Goal: Task Accomplishment & Management: Complete application form

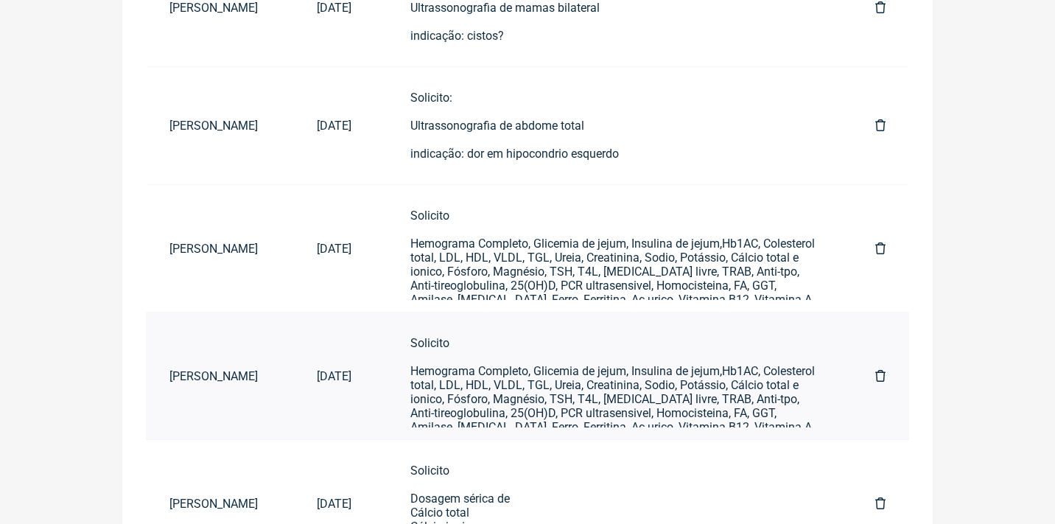
scroll to position [356, 0]
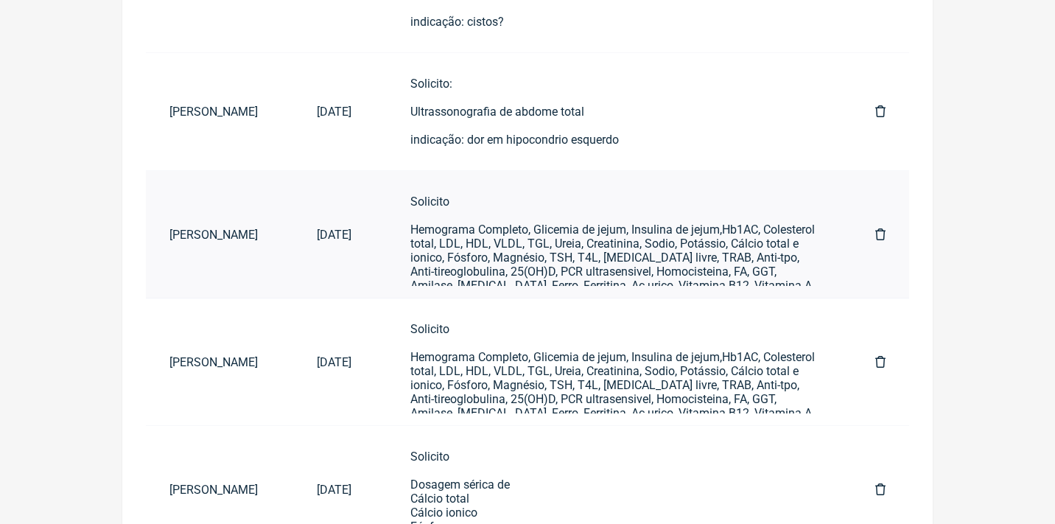
click at [507, 235] on div "Solicito Hemograma Completo, Glicemia de jejum, Insulina de jejum,Hb1AC, Colest…" at bounding box center [613, 264] width 406 height 140
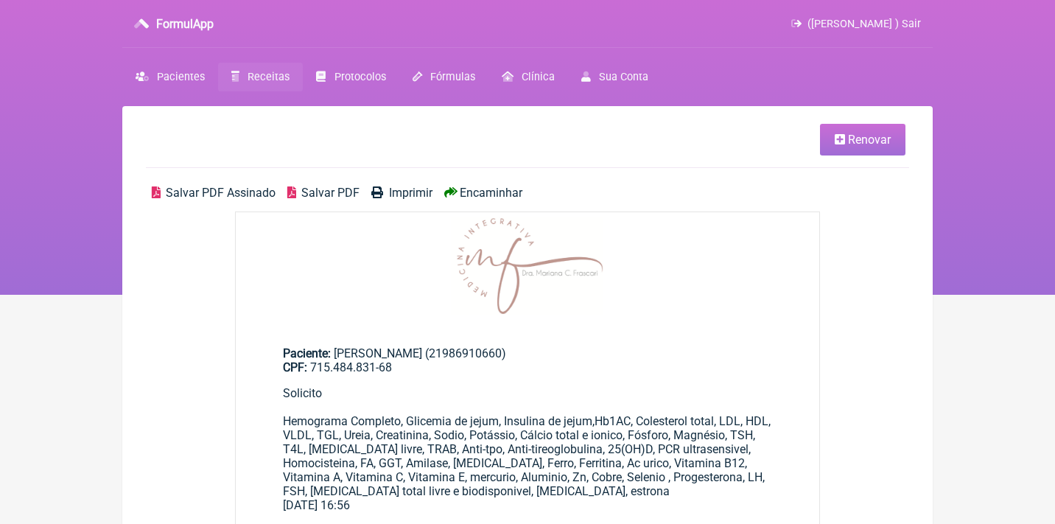
click at [893, 144] on link "Renovar" at bounding box center [862, 140] width 85 height 32
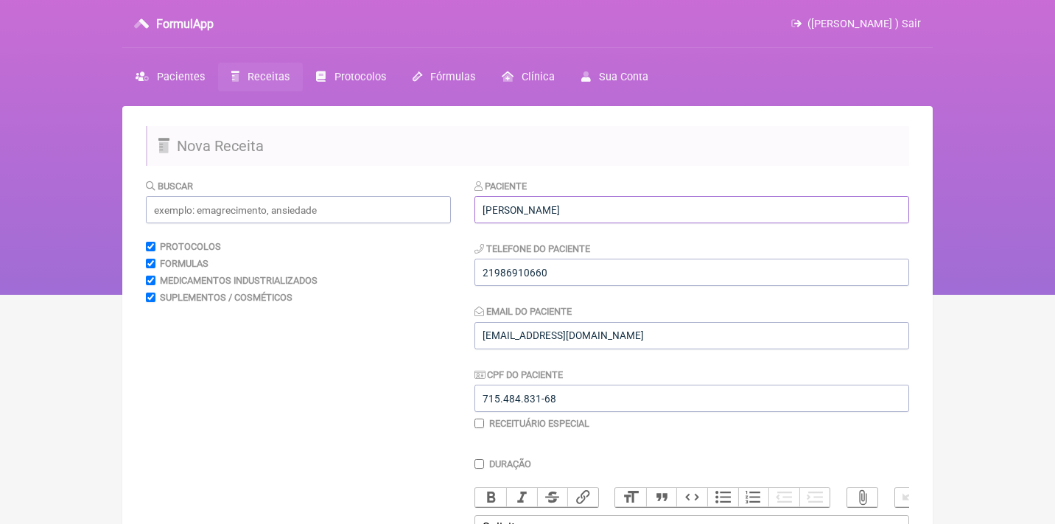
drag, startPoint x: 588, startPoint y: 203, endPoint x: 579, endPoint y: 222, distance: 21.1
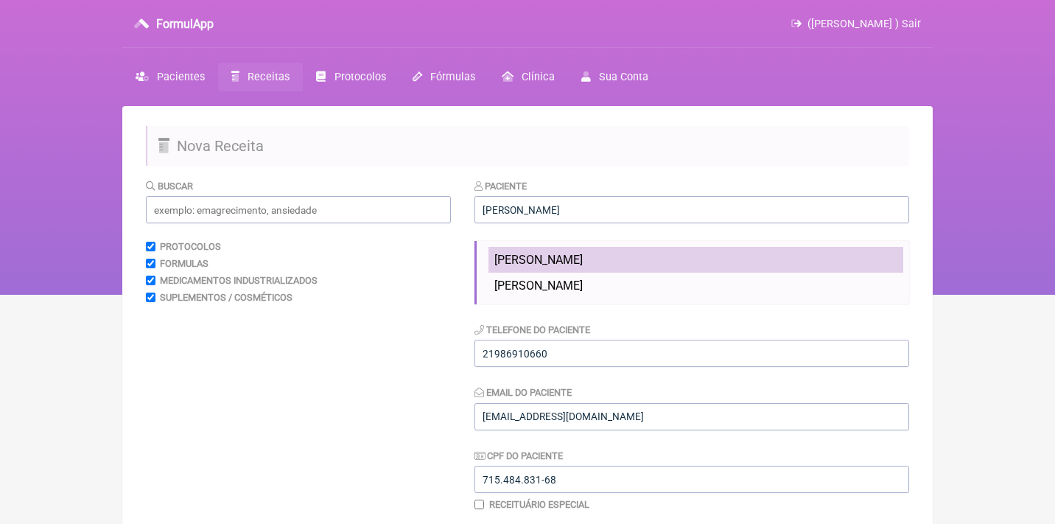
click at [534, 261] on span "[PERSON_NAME]" at bounding box center [538, 260] width 88 height 14
type input "[PERSON_NAME]"
type input "21 986910660"
type input "henriquepereirag@msn.com"
type input "11111778728"
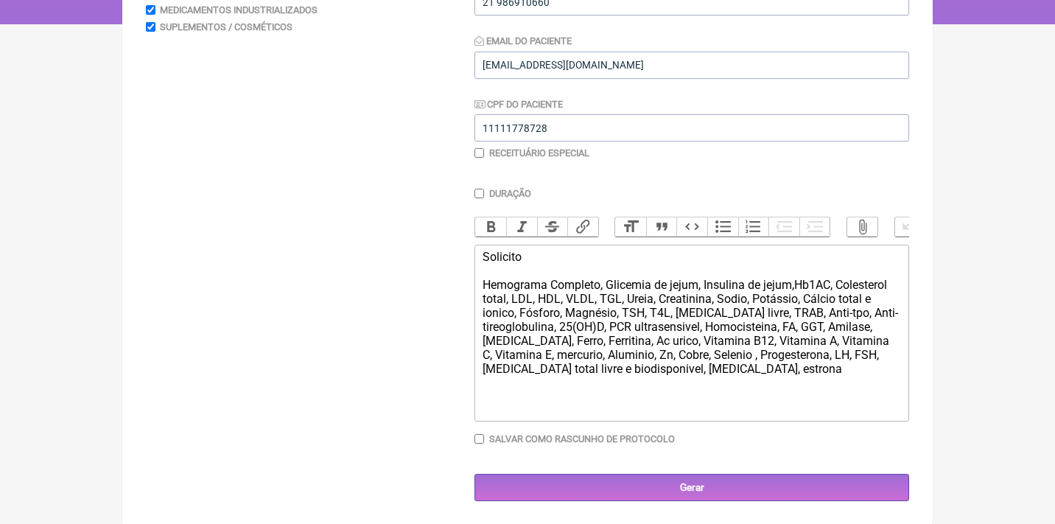
scroll to position [270, 0]
click at [552, 261] on div "Solicito Hemograma Completo, Glicemia de jejum, Insulina de jejum,Hb1AC, Colest…" at bounding box center [691, 313] width 418 height 126
click at [802, 281] on div "Solicito Hemograma Completo, Glicemia de jejum, Insulina de jejum,Hb1AC, Colest…" at bounding box center [691, 313] width 418 height 126
click at [803, 281] on div "Solicito Hemograma Completo, Glicemia de jejum, Insulina de jejum, Hb1AC, Coles…" at bounding box center [691, 313] width 418 height 126
click at [842, 320] on div "Solicito Hemograma Completo, Glicemia de jejum, Insulina de jejum, Hb1AC, Coles…" at bounding box center [691, 313] width 418 height 126
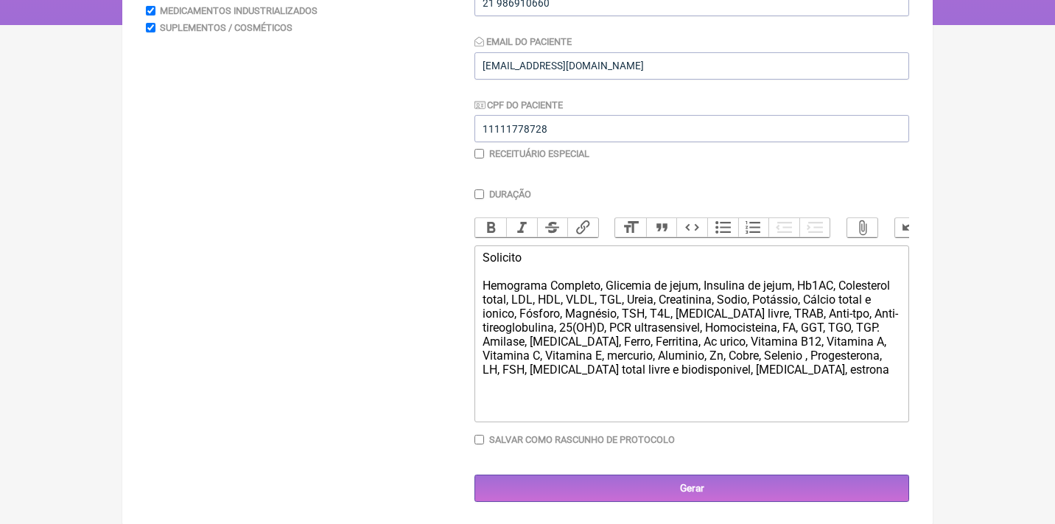
click at [899, 321] on div "Solicito Hemograma Completo, Glicemia de jejum, Insulina de jejum, Hb1AC, Coles…" at bounding box center [691, 313] width 418 height 126
drag, startPoint x: 772, startPoint y: 348, endPoint x: 900, endPoint y: 337, distance: 128.7
click at [904, 348] on trix-editor "Solicito Hemograma Completo, Glicemia de jejum, Insulina de jejum, Hb1AC, Coles…" at bounding box center [691, 333] width 434 height 177
drag, startPoint x: 697, startPoint y: 362, endPoint x: 569, endPoint y: 360, distance: 128.2
click at [570, 362] on div "Solicito Hemograma Completo, Glicemia de jejum, Insulina de jejum, Hb1AC, Coles…" at bounding box center [691, 313] width 418 height 126
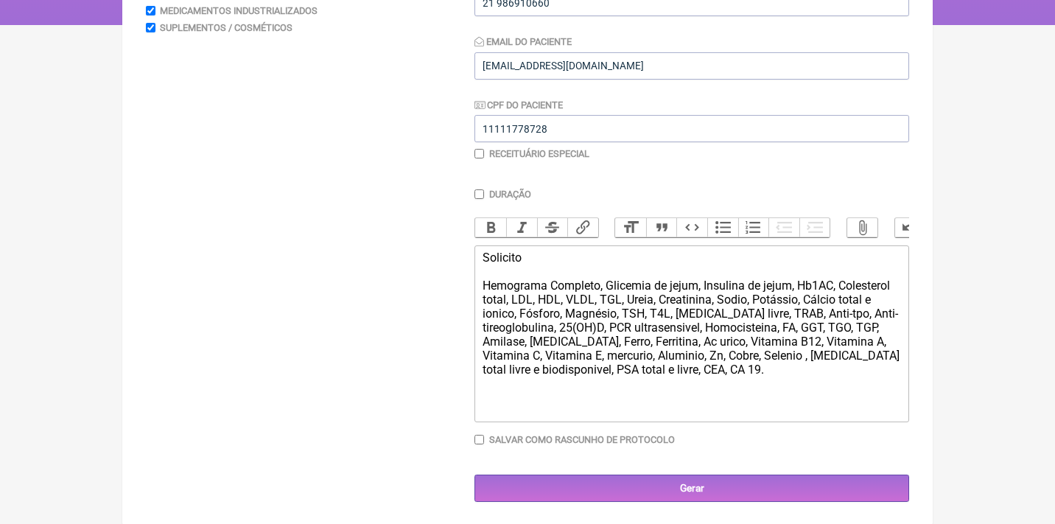
type trix-editor "<div>Solicito<br><br>Hemograma Completo, Glicemia de jejum, Insulina de jejum, …"
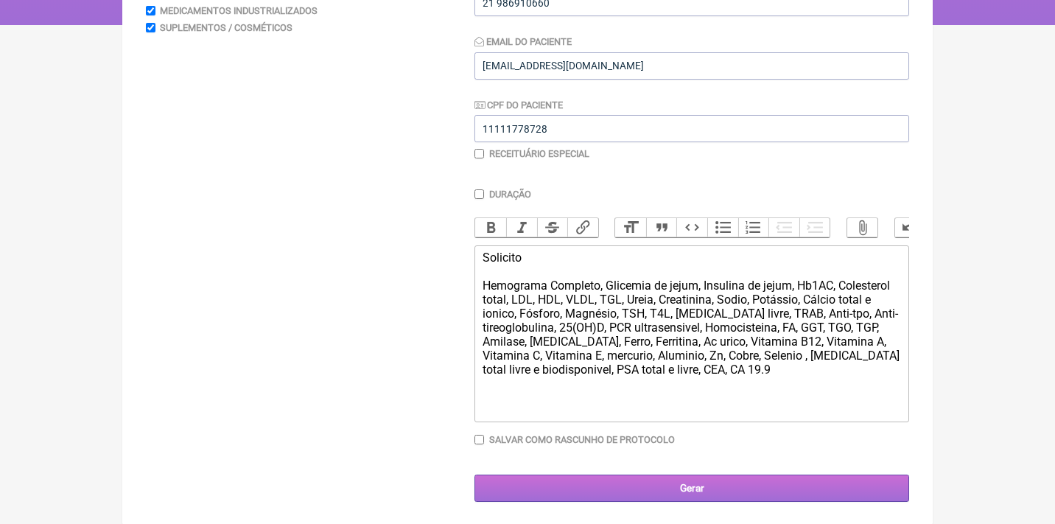
click at [636, 485] on input "Gerar" at bounding box center [691, 487] width 434 height 27
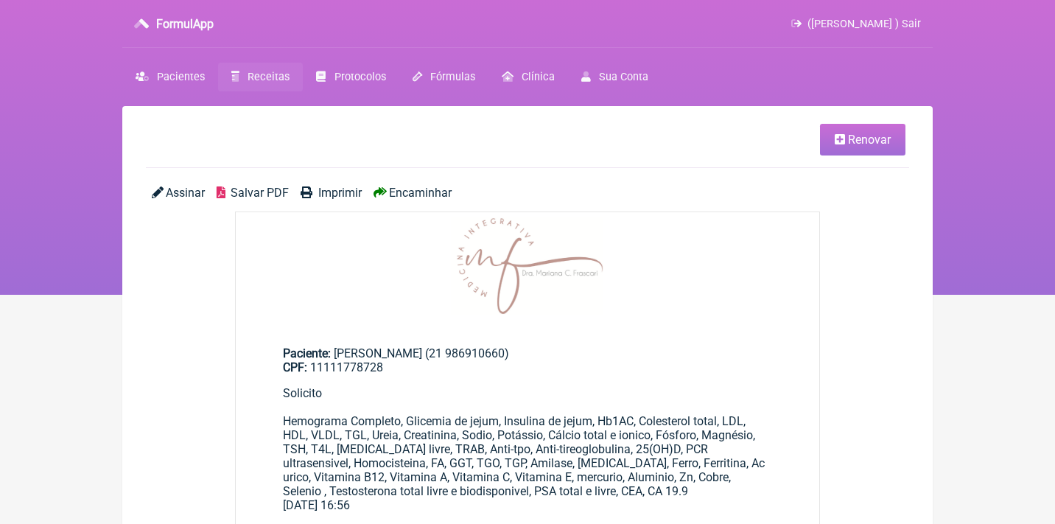
click at [195, 191] on span "Assinar" at bounding box center [185, 193] width 39 height 14
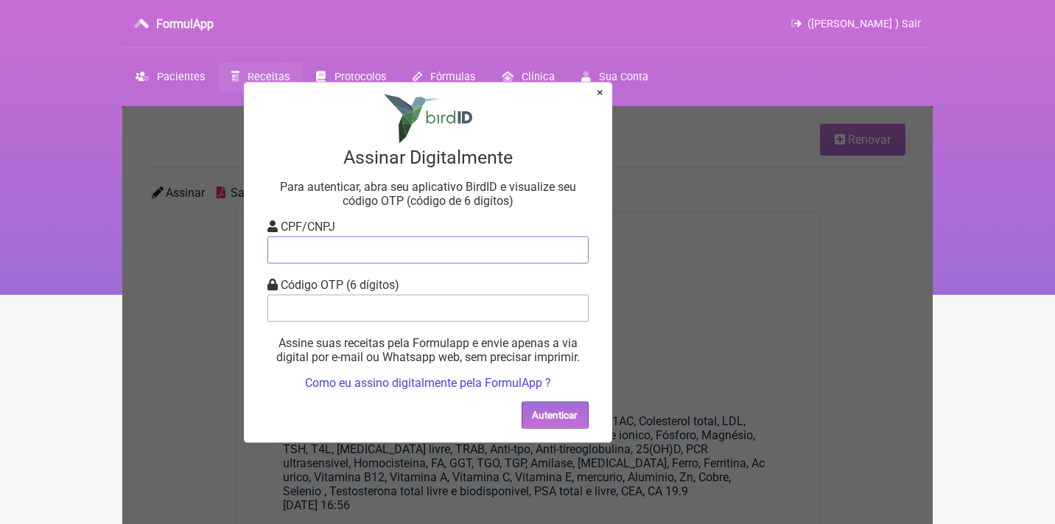
click at [451, 251] on input "tel" at bounding box center [427, 249] width 321 height 27
type input "12805451783"
click at [455, 313] on input "tel" at bounding box center [427, 307] width 321 height 27
type input "566757"
click at [567, 411] on button "Autenticar" at bounding box center [554, 414] width 67 height 27
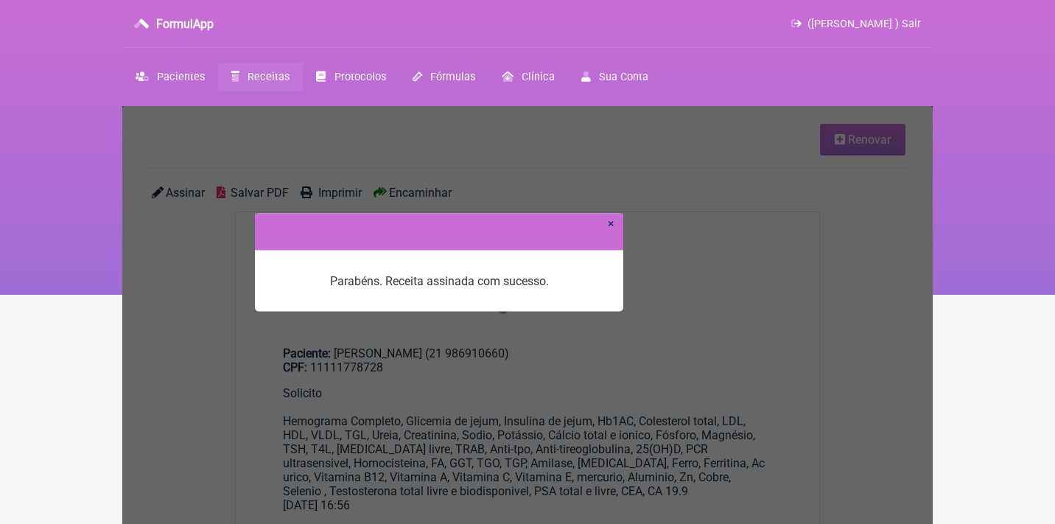
click at [608, 230] on div at bounding box center [439, 231] width 368 height 37
click at [613, 224] on link "×" at bounding box center [611, 223] width 7 height 14
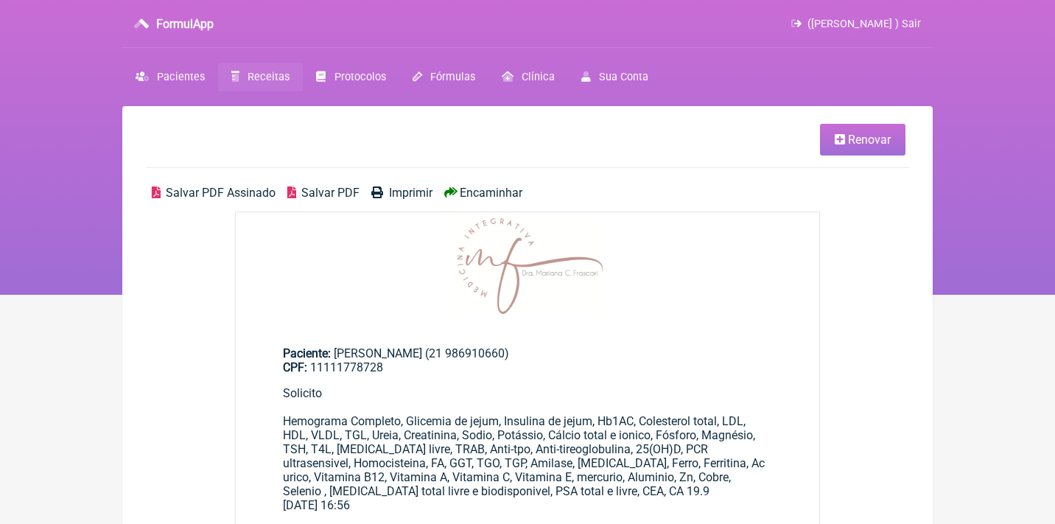
click at [219, 191] on span "Salvar PDF Assinado" at bounding box center [221, 193] width 110 height 14
click at [280, 78] on span "Receitas" at bounding box center [268, 77] width 42 height 13
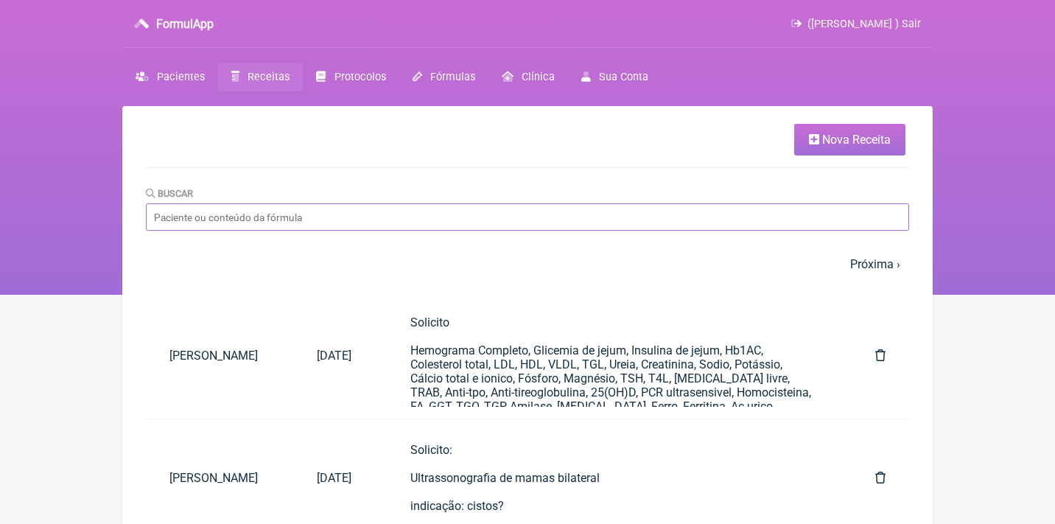
click at [250, 203] on input "Buscar" at bounding box center [527, 216] width 763 height 27
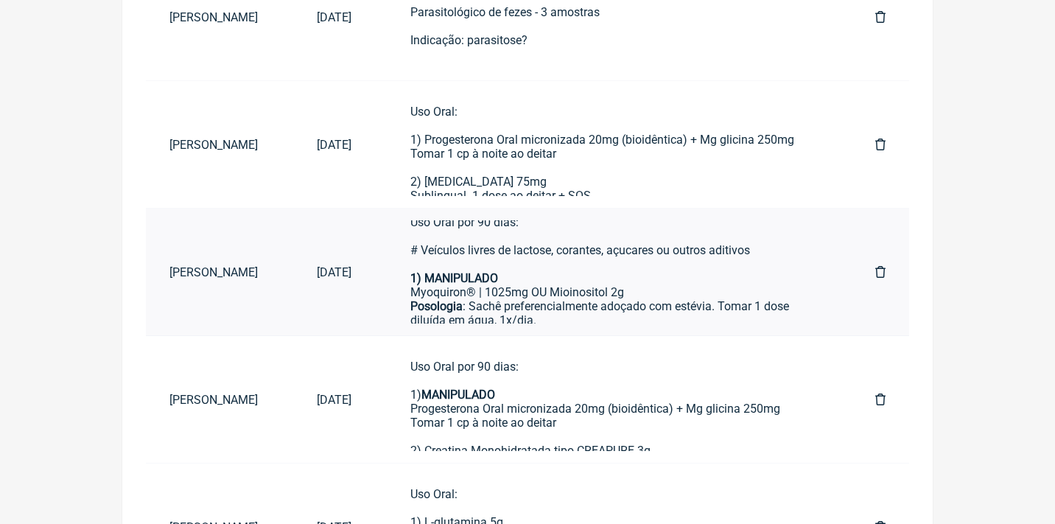
scroll to position [18, 0]
type input "nathalia"
click at [462, 261] on div "Uso Oral por 90 dias: # Veículos livres de lactose, corantes, açucares ou outro…" at bounding box center [613, 326] width 406 height 224
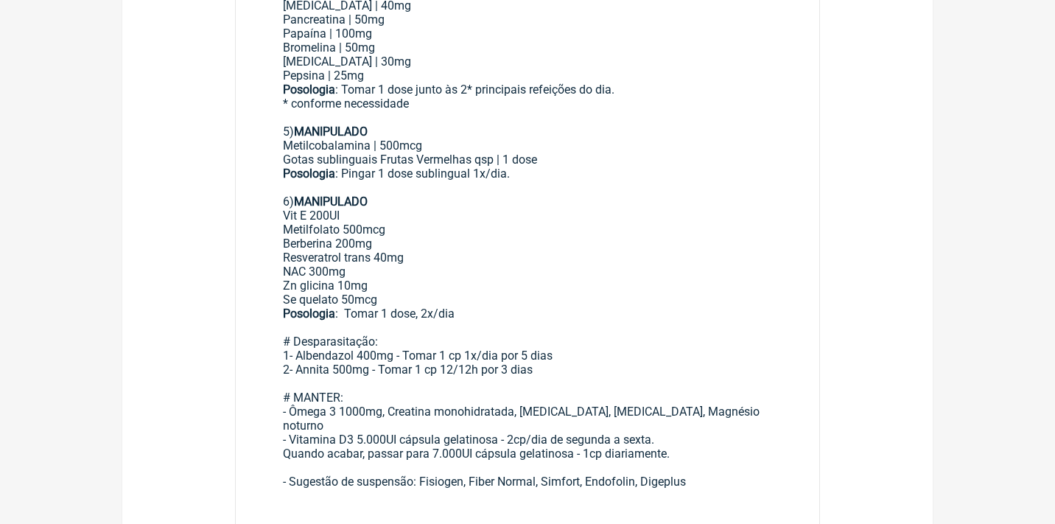
scroll to position [643, 0]
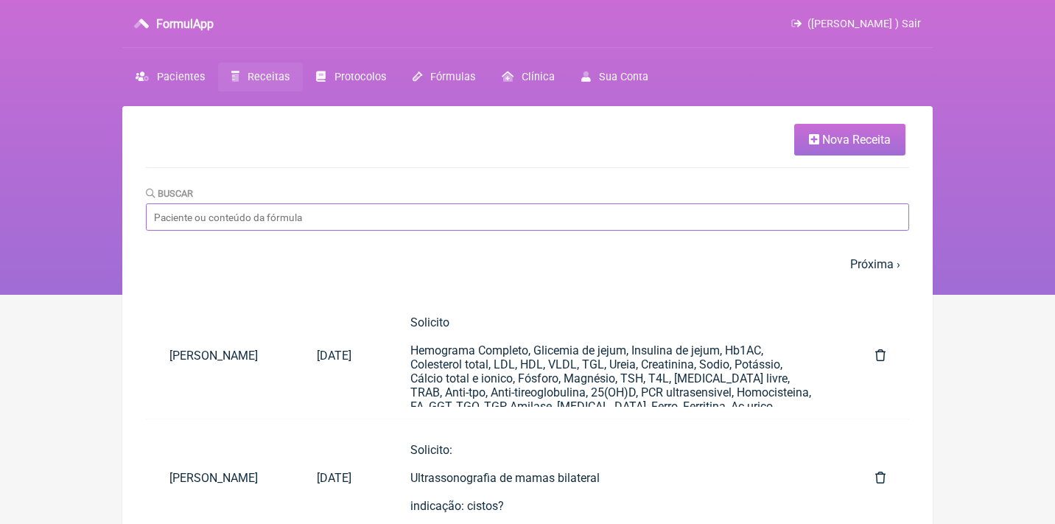
click at [582, 211] on input "Buscar" at bounding box center [527, 216] width 763 height 27
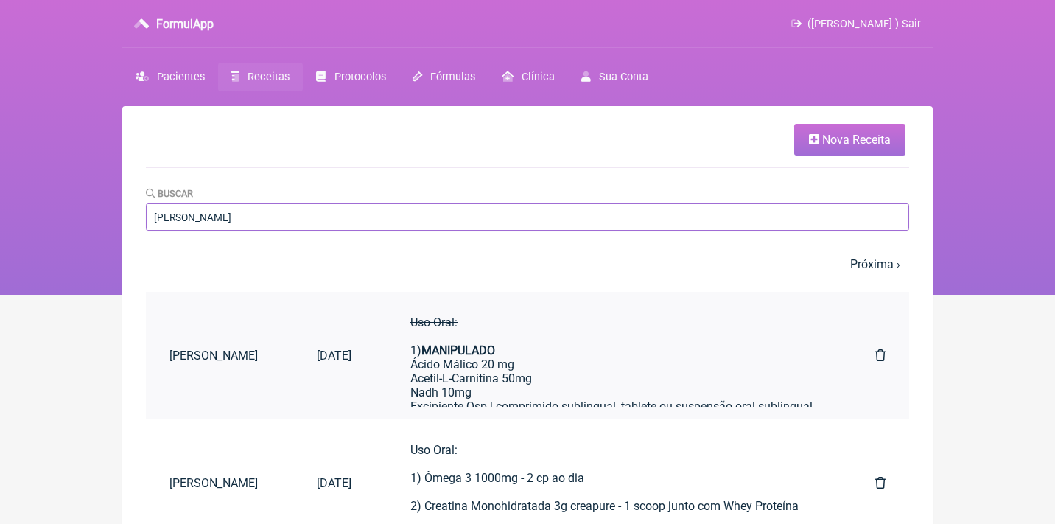
type input "tania maseł"
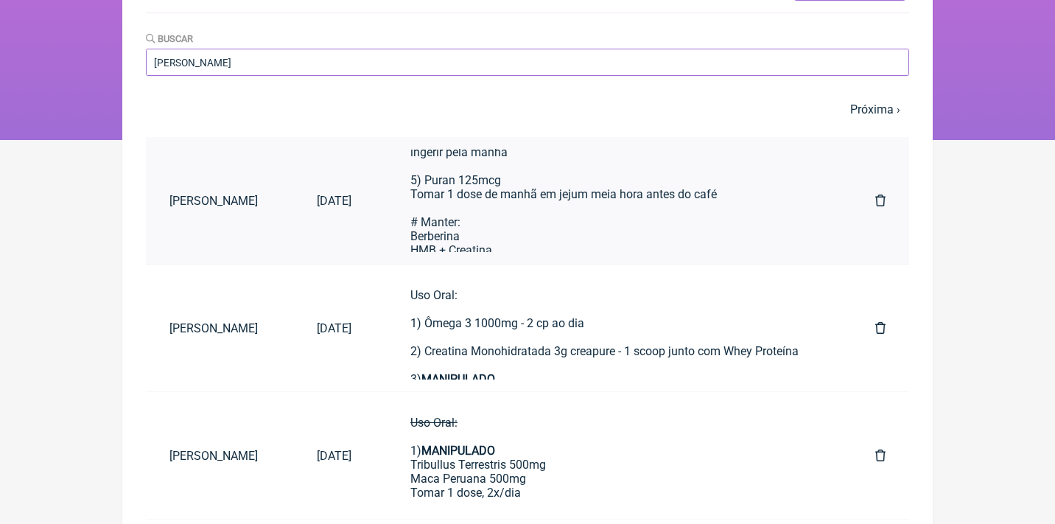
scroll to position [496, 0]
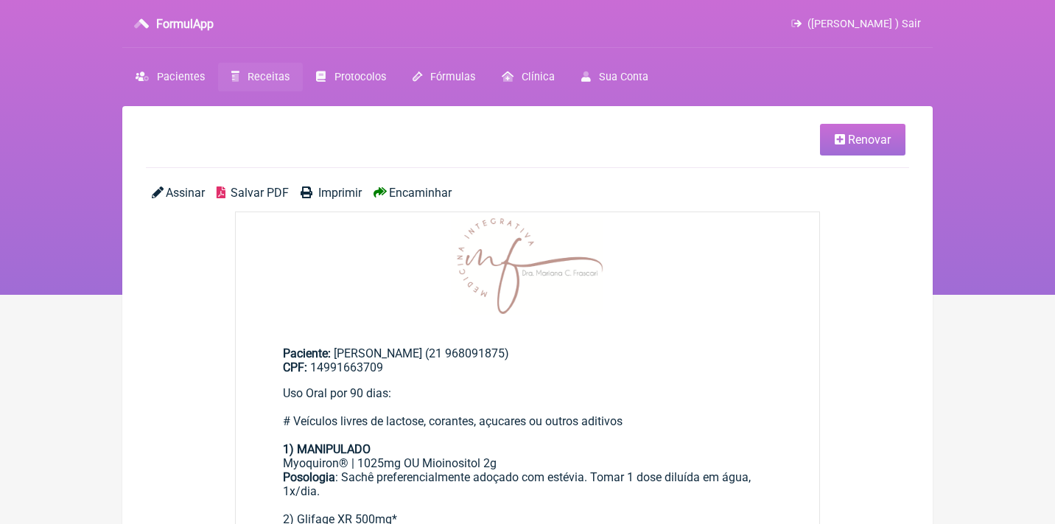
scroll to position [643, 0]
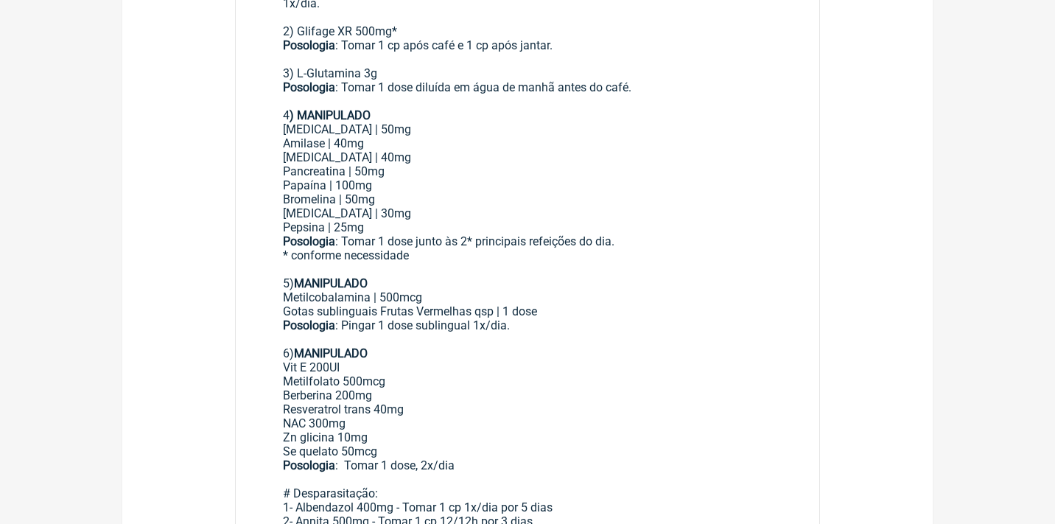
scroll to position [560, 0]
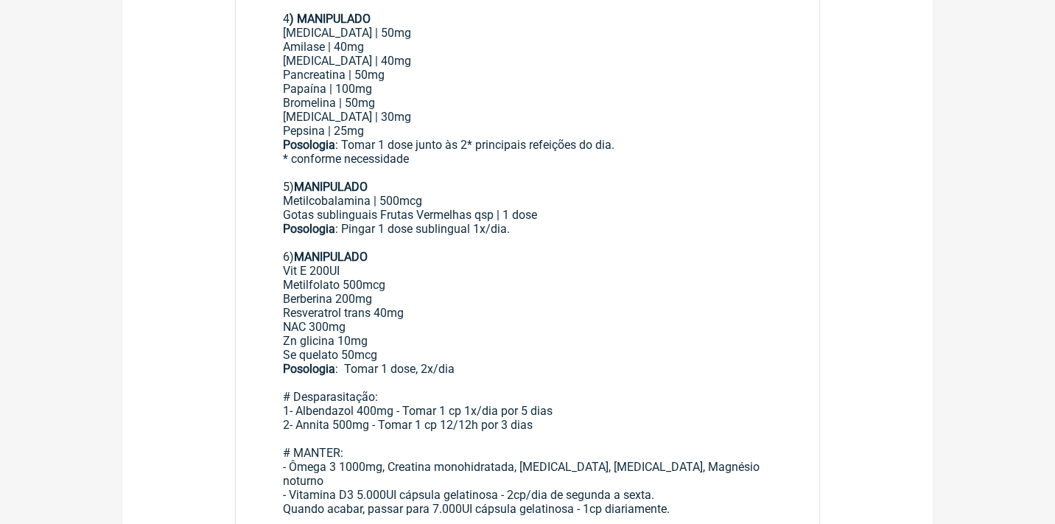
click at [224, 346] on main "Renovar Assinar Salvar PDF Imprimir Encaminhar Paciente: Nathalia Christina Gon…" at bounding box center [527, 340] width 810 height 1636
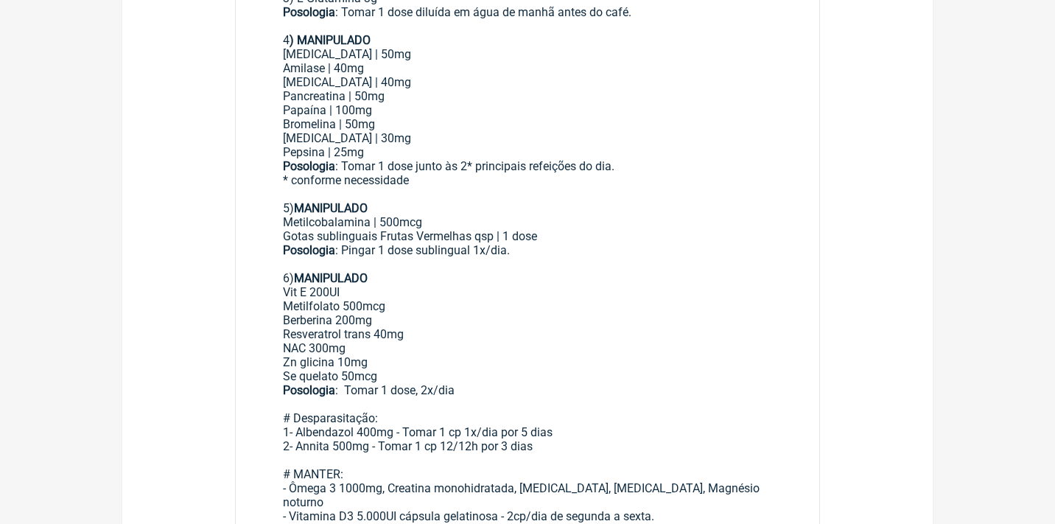
scroll to position [563, 0]
click at [303, 270] on strong "MANIPULADO" at bounding box center [331, 277] width 74 height 14
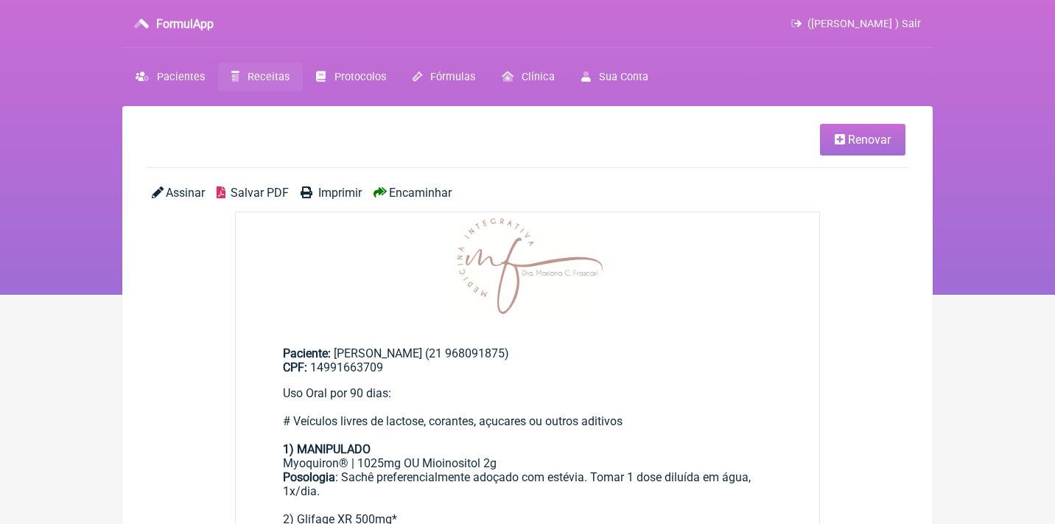
scroll to position [0, 0]
click at [845, 135] on link "Renovar" at bounding box center [862, 140] width 85 height 32
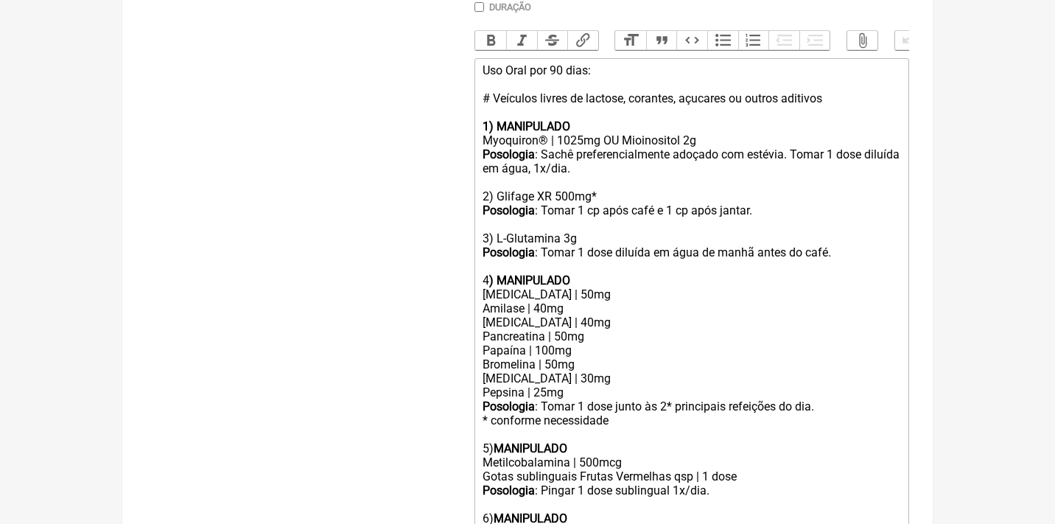
scroll to position [459, 0]
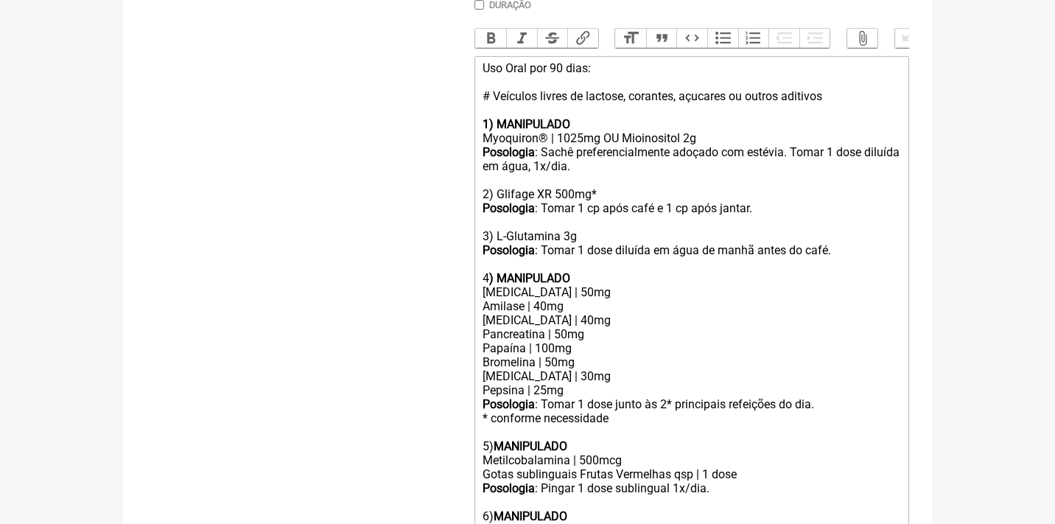
click at [607, 186] on div "Uso Oral por 90 dias: # Veículos livres de lactose, corantes, açucares ou outro…" at bounding box center [691, 173] width 418 height 224
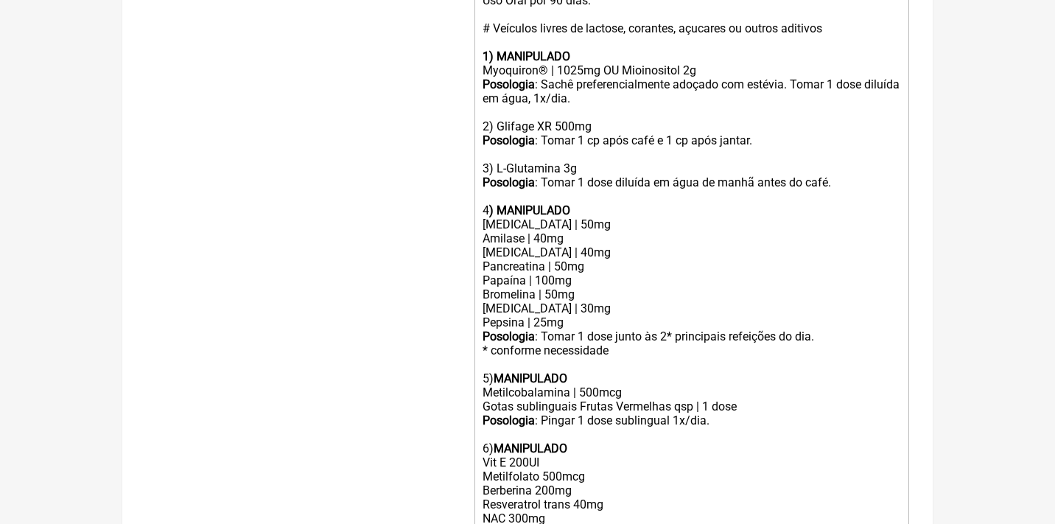
scroll to position [528, 0]
click at [842, 167] on div "Uso Oral por 90 dias: # Veículos livres de lactose, corantes, açucares ou outro…" at bounding box center [691, 104] width 418 height 224
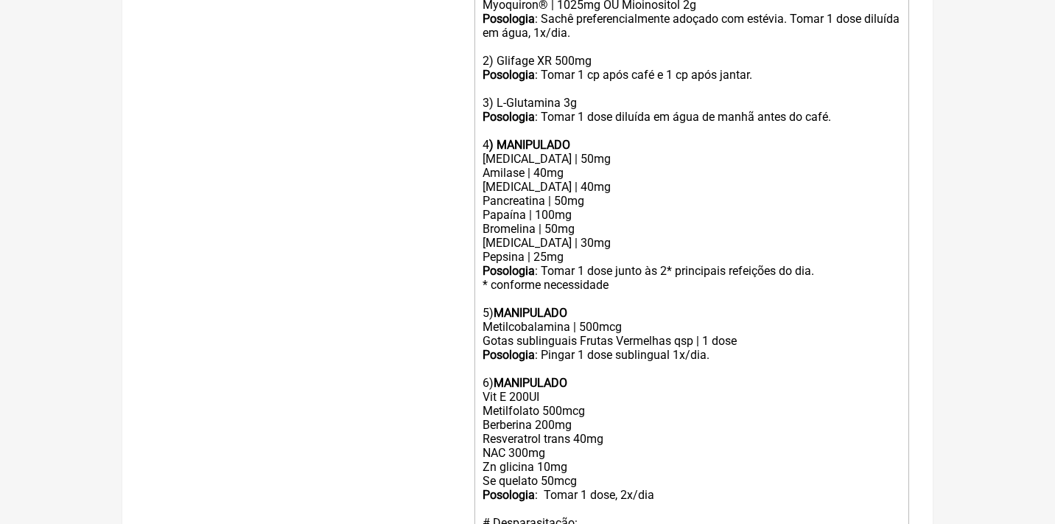
scroll to position [593, 0]
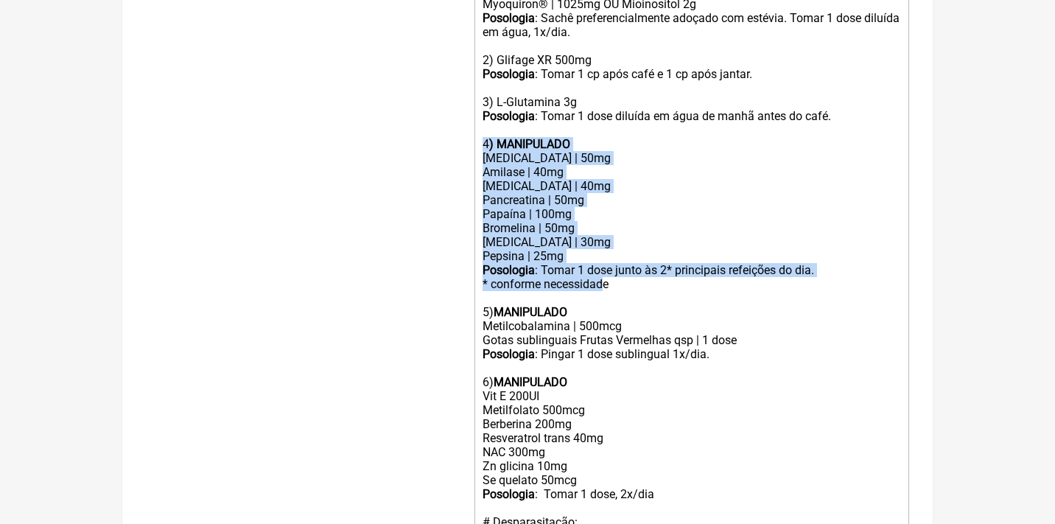
drag, startPoint x: 483, startPoint y: 127, endPoint x: 602, endPoint y: 261, distance: 179.4
click at [603, 264] on trix-editor "Uso Oral por 90 dias: # Veículos livres de lactose, corantes, açucares ou outro…" at bounding box center [691, 347] width 434 height 851
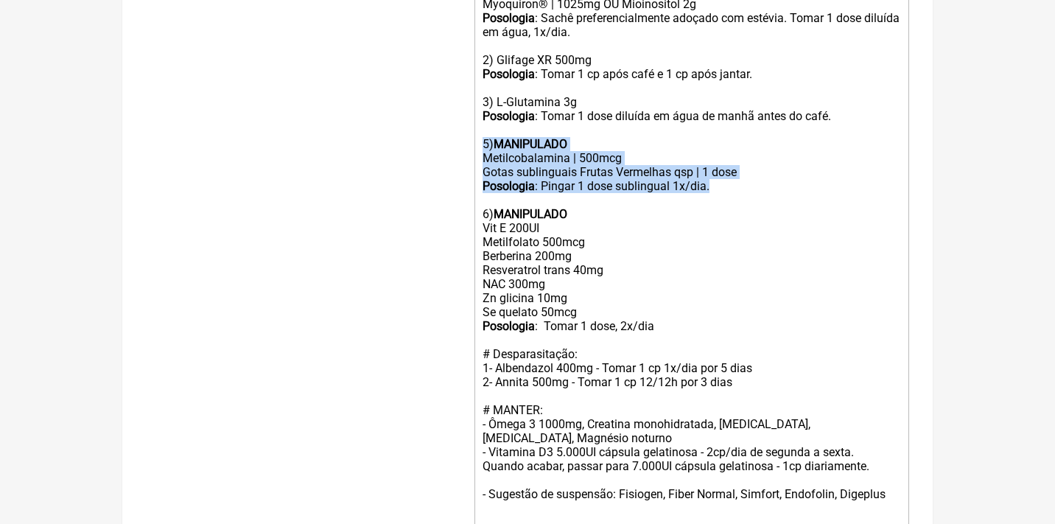
drag, startPoint x: 714, startPoint y: 175, endPoint x: 476, endPoint y: 130, distance: 241.3
click at [477, 130] on trix-editor "Uso Oral por 90 dias: # Veículos livres de lactose, corantes, açucares ou outro…" at bounding box center [691, 263] width 434 height 683
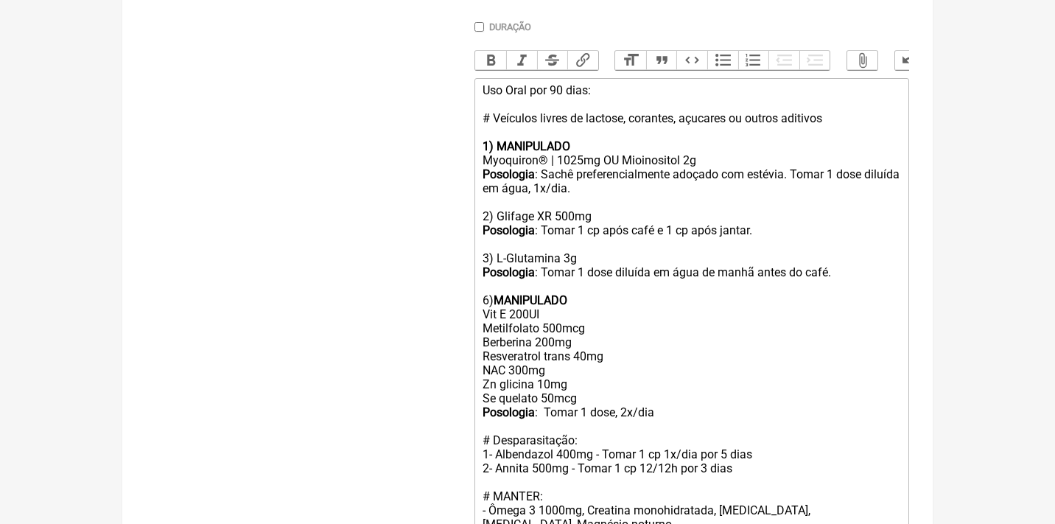
scroll to position [437, 0]
drag, startPoint x: 854, startPoint y: 119, endPoint x: 566, endPoint y: 111, distance: 288.8
click at [566, 113] on div "Uso Oral por 90 dias: # Veículos livres de lactose, corantes, açucares ou outro…" at bounding box center [691, 243] width 418 height 322
click at [601, 117] on div "Uso Oral por 90 dias: # Veículos livres de lactose, corantes, açucares ou outro…" at bounding box center [691, 243] width 418 height 322
click at [543, 116] on div "Uso Oral por 90 dias: # Veículos livres de lactose, corantes, açucares ou outro…" at bounding box center [691, 243] width 418 height 322
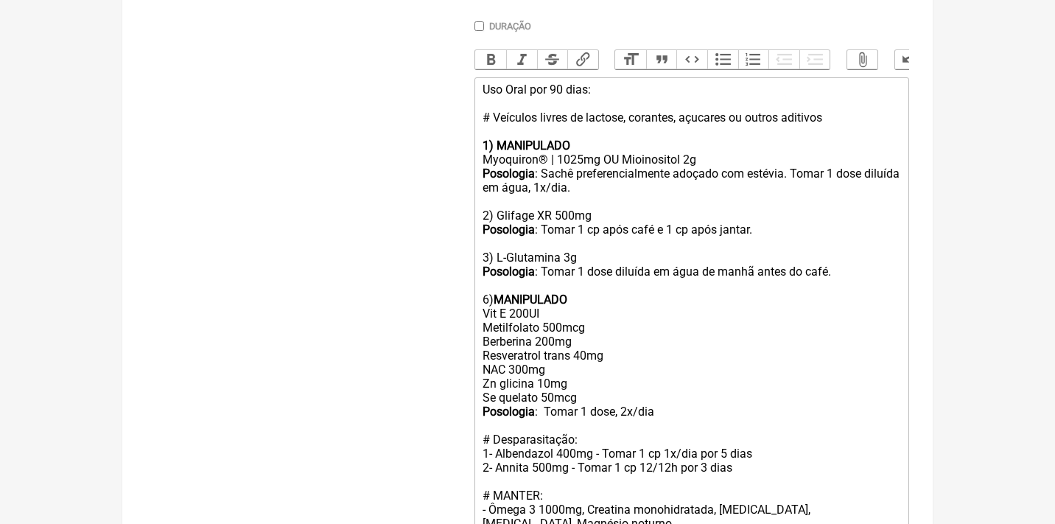
click at [539, 116] on div "Uso Oral por 90 dias: # Veículos livres de lactose, corantes, açucares ou outro…" at bounding box center [691, 243] width 418 height 322
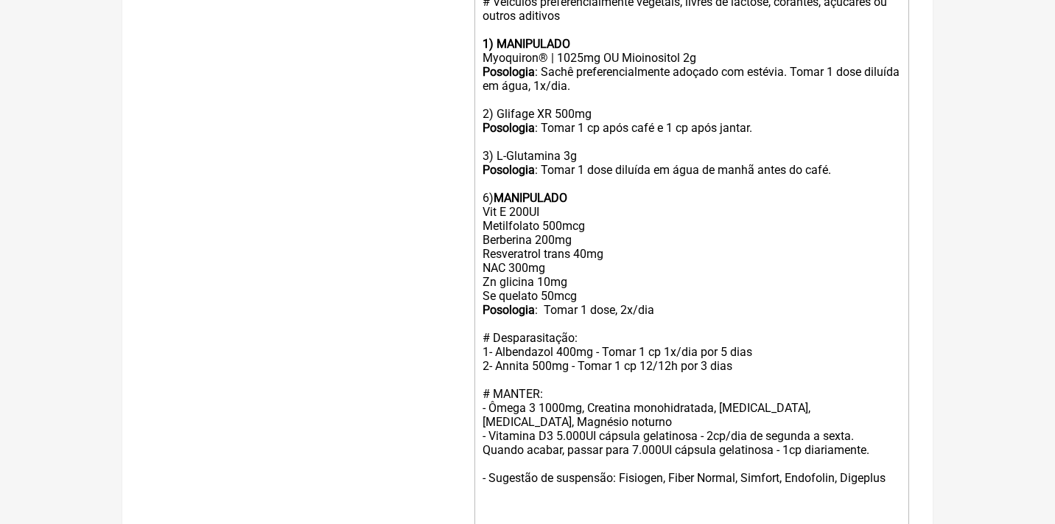
scroll to position [600, 0]
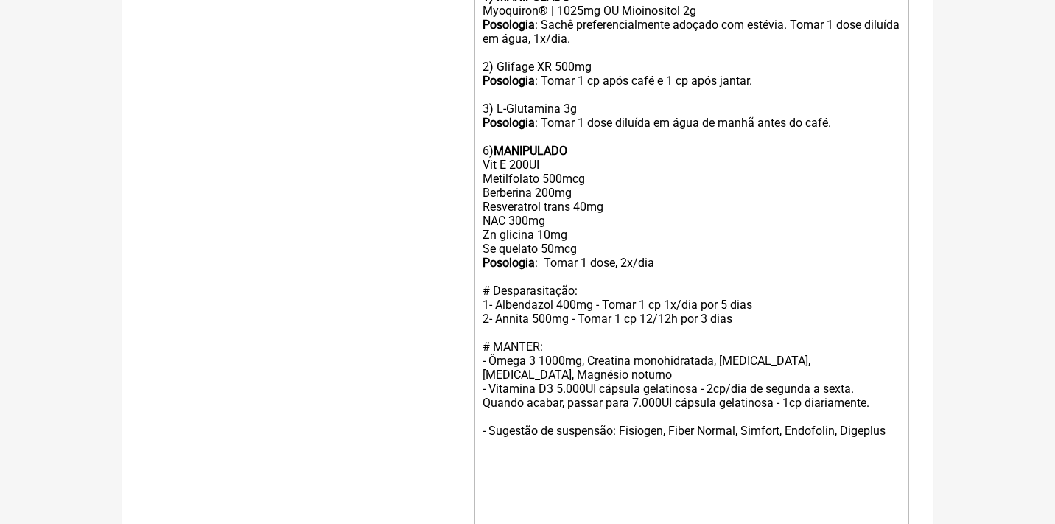
click at [518, 151] on div "Uso Oral por 90 dias: # Veículos preferencialmente vegetais, livres de lactose,…" at bounding box center [691, 88] width 418 height 336
click at [545, 163] on div "Uso Oral por 90 dias: # Veículos preferencialmente vegetais, livres de lactose,…" at bounding box center [691, 88] width 418 height 336
click at [599, 160] on div "Uso Oral por 90 dias: # Veículos preferencialmente vegetais, livres de lactose,…" at bounding box center [691, 88] width 418 height 336
drag, startPoint x: 482, startPoint y: 174, endPoint x: 600, endPoint y: 202, distance: 121.8
click at [600, 202] on div "Uso Oral por 90 dias: # Veículos preferencialmente vegetais, livres de lactose,…" at bounding box center [691, 88] width 418 height 336
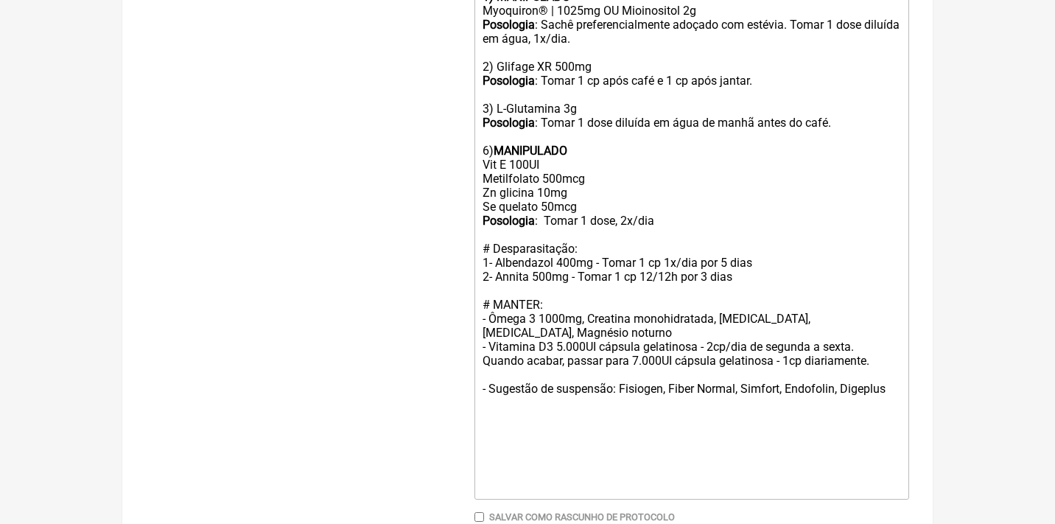
click at [575, 175] on div "Uso Oral por 90 dias: # Veículos preferencialmente vegetais, livres de lactose,…" at bounding box center [691, 67] width 418 height 294
click at [552, 178] on div "Uso Oral por 90 dias: # Veículos preferencialmente vegetais, livres de lactose,…" at bounding box center [691, 67] width 418 height 294
click at [590, 194] on div "Uso Oral por 90 dias: # Veículos preferencialmente vegetais, livres de lactose,…" at bounding box center [691, 67] width 418 height 294
type trix-editor "<div>Uso Oral por 90 dias: <br><br># Veículos preferencialmente vegetais, livre…"
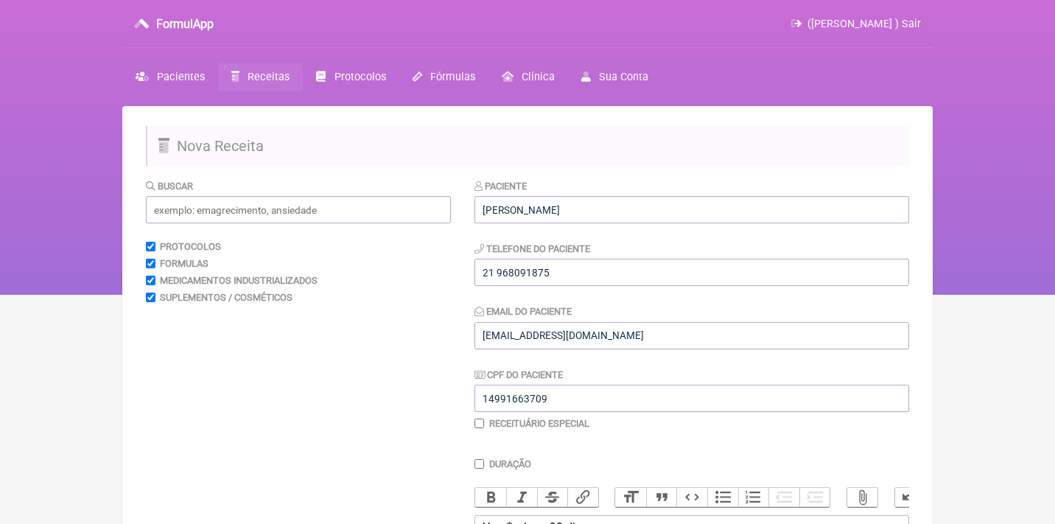
scroll to position [0, 0]
click at [345, 214] on input "text" at bounding box center [298, 209] width 305 height 27
type input "t"
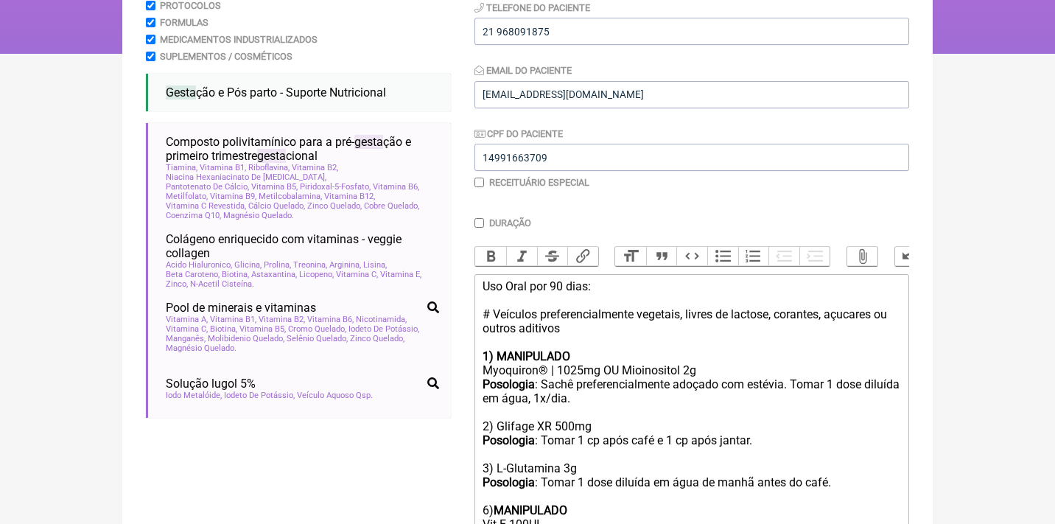
scroll to position [243, 0]
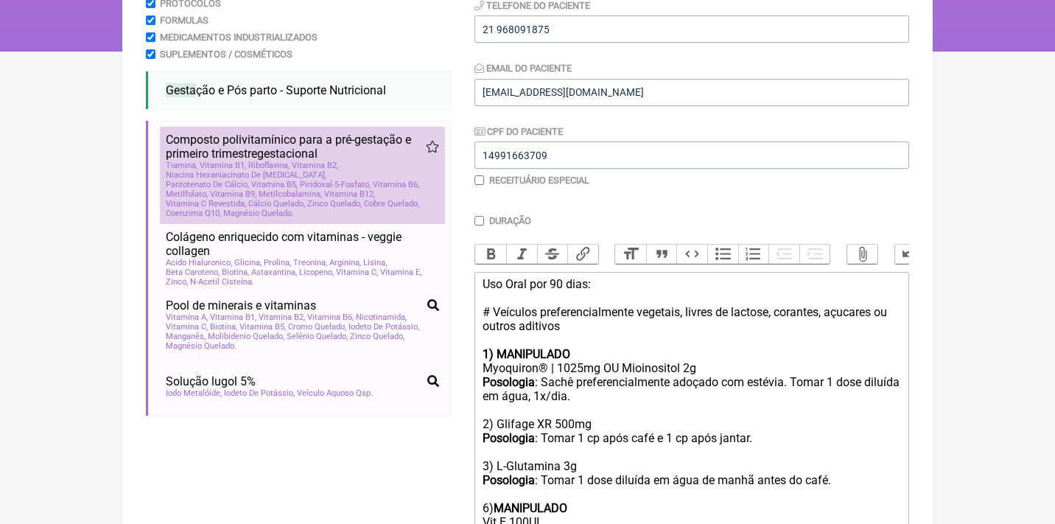
type input "gesta"
click at [269, 170] on span "Niacina Hexaniacinato De Inositol" at bounding box center [246, 175] width 161 height 10
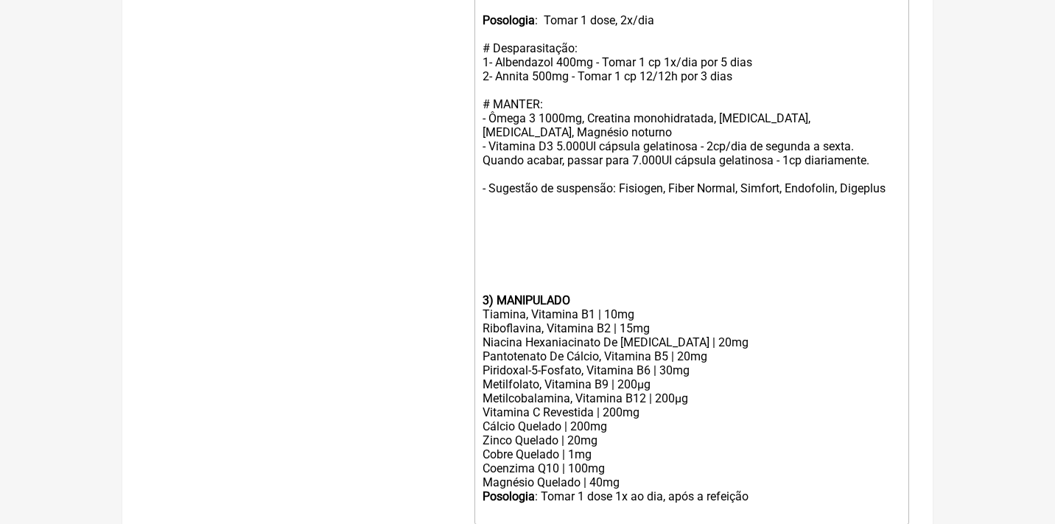
scroll to position [831, 0]
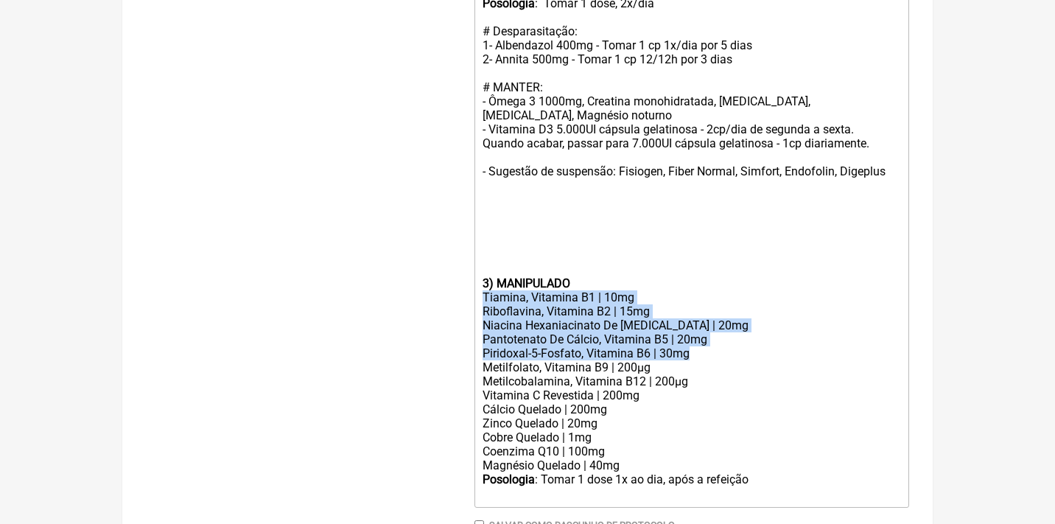
drag, startPoint x: 482, startPoint y: 262, endPoint x: 714, endPoint y: 313, distance: 236.7
click at [714, 313] on trix-editor "Uso Oral por 90 dias: # Veículos preferencialmente vegetais, livres de lactose,…" at bounding box center [691, 95] width 434 height 824
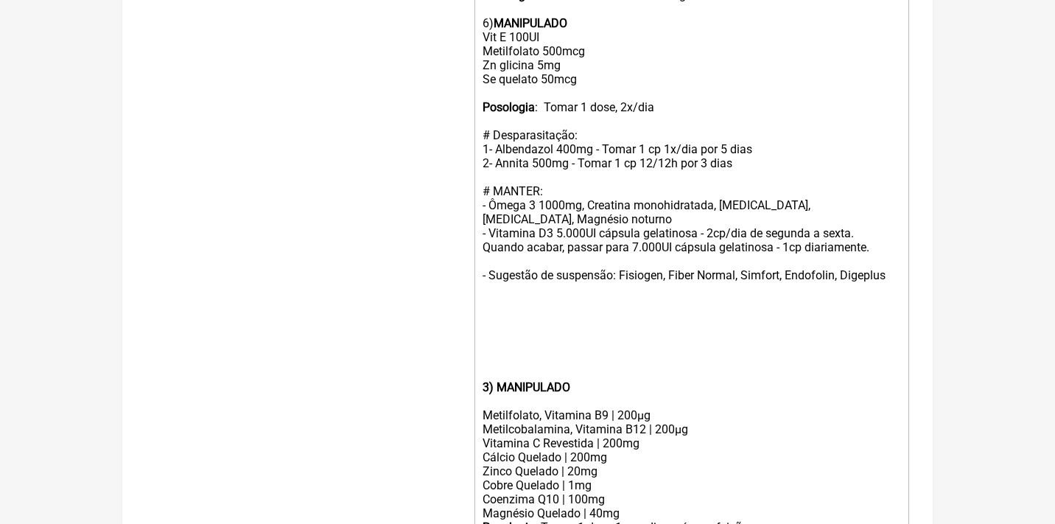
scroll to position [730, 0]
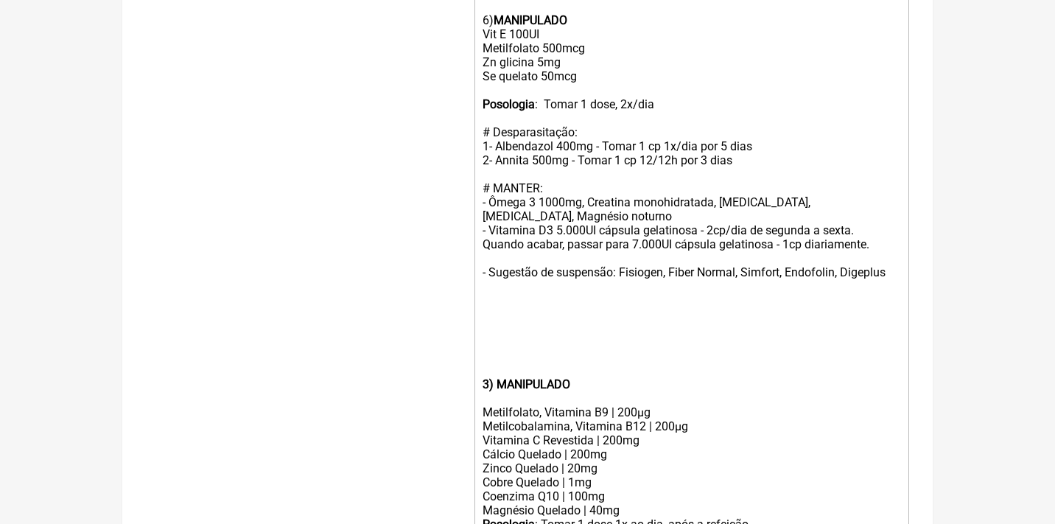
paste trix-editor "Tiamina, Vitamina B1 | 10mg</div><div>Riboflavina, Vitamina B2 | 15mg</div><div…"
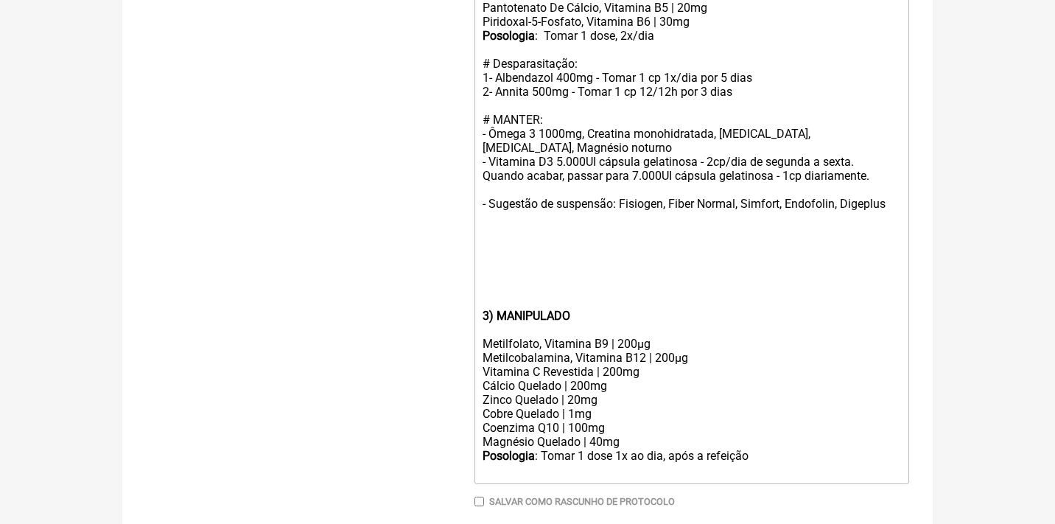
scroll to position [856, 0]
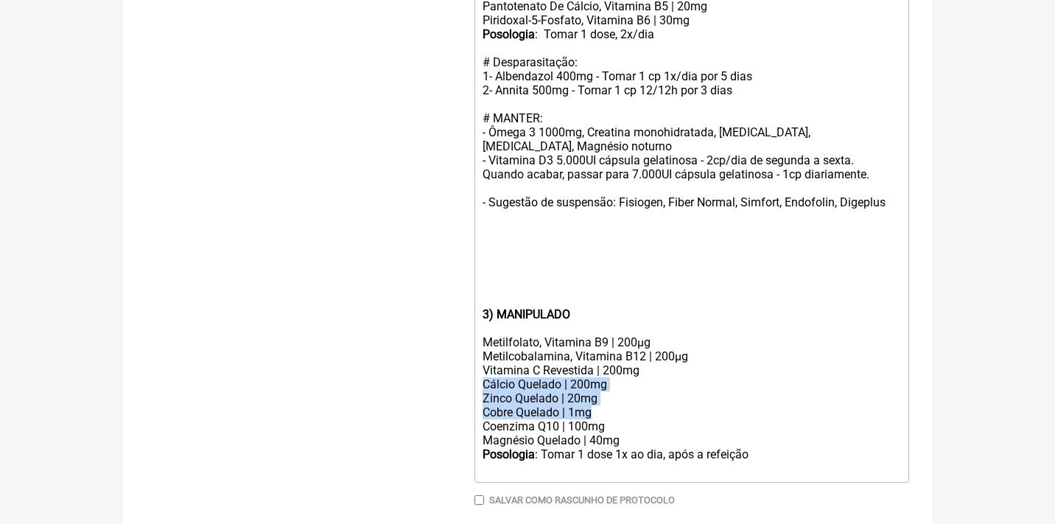
drag, startPoint x: 482, startPoint y: 343, endPoint x: 640, endPoint y: 377, distance: 161.9
click at [640, 377] on trix-editor "Uso Oral por 90 dias: # Veículos preferencialmente vegetais, livres de lactose,…" at bounding box center [691, 70] width 434 height 824
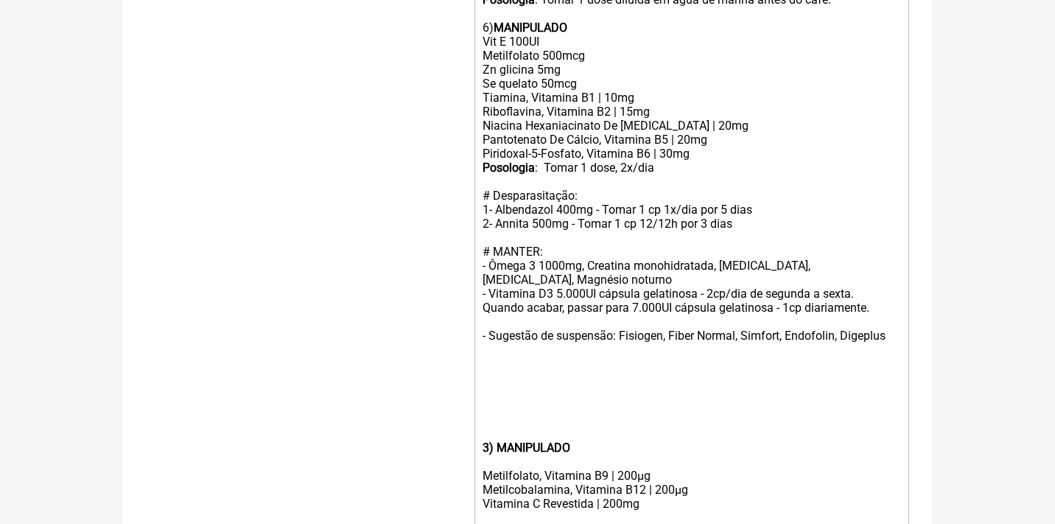
scroll to position [721, 0]
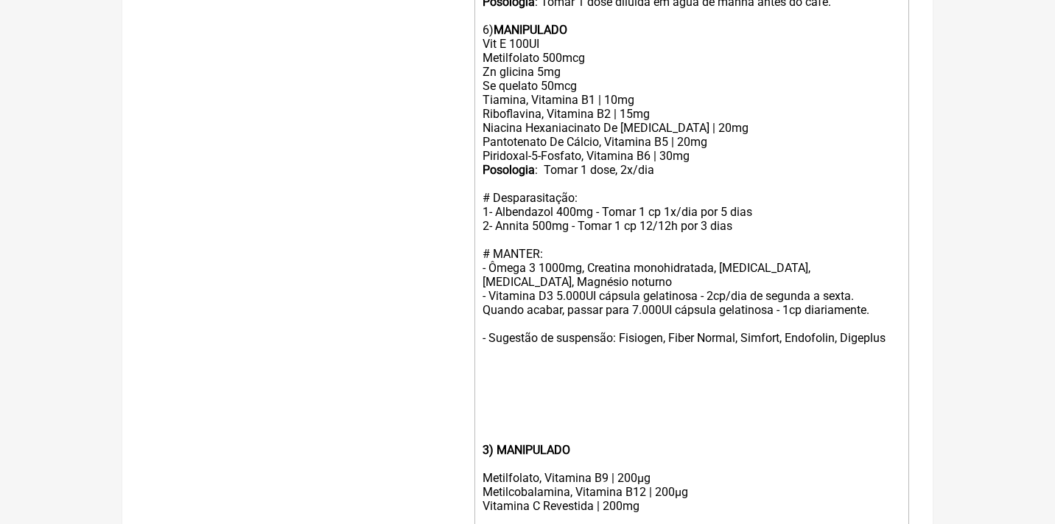
click at [715, 149] on div "Piridoxal-5-Fosfato, Vitamina B6 | 30mg" at bounding box center [691, 156] width 418 height 14
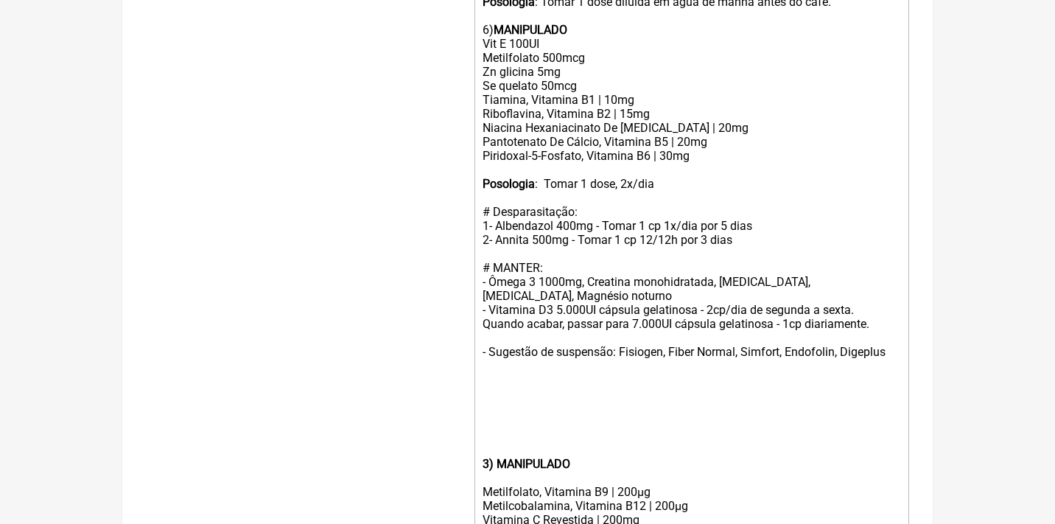
paste trix-editor "Cálcio Quelado | 200mg</div><div>Zinco Quelado | 20mg</div><div>Cobre Quelado |…"
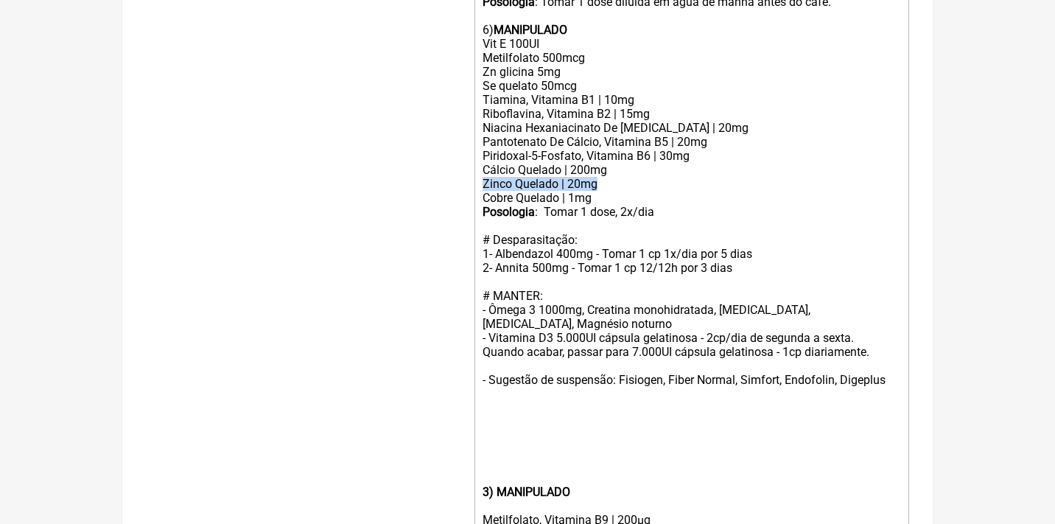
drag, startPoint x: 609, startPoint y: 165, endPoint x: 480, endPoint y: 158, distance: 129.1
click at [480, 158] on trix-editor "Uso Oral por 90 dias: # Veículos preferencialmente vegetais, livres de lactose,…" at bounding box center [691, 213] width 434 height 838
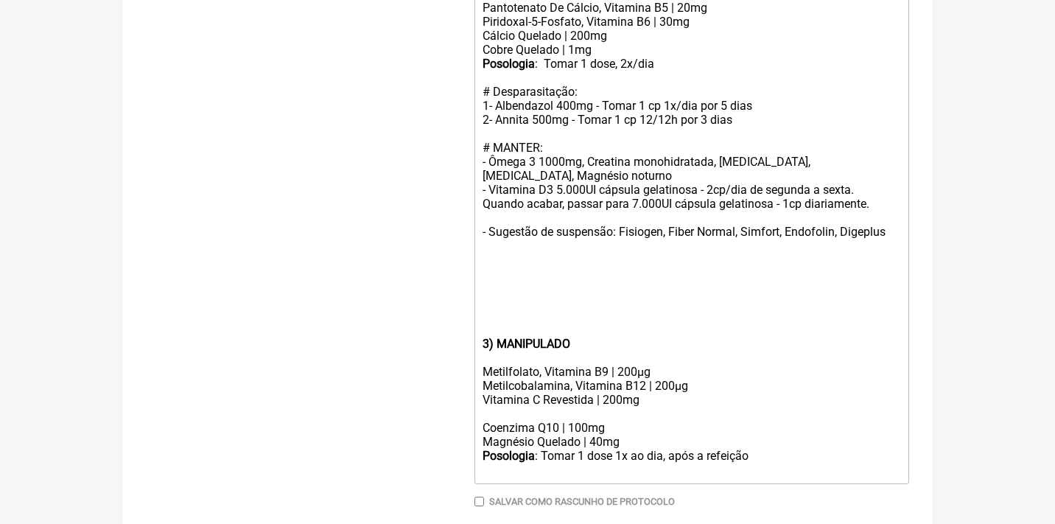
scroll to position [866, 0]
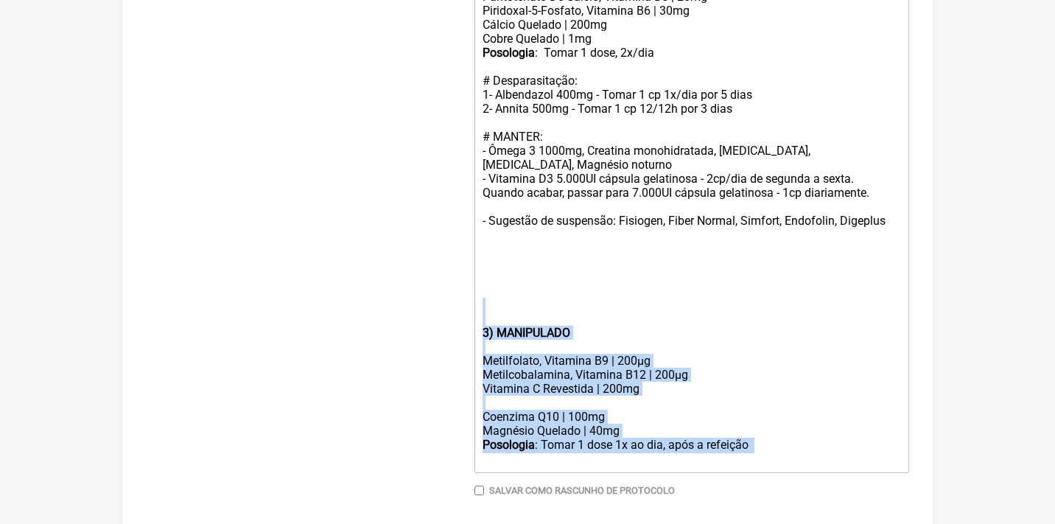
drag, startPoint x: 795, startPoint y: 417, endPoint x: 475, endPoint y: 277, distance: 349.6
click at [475, 277] on trix-editor "Uso Oral por 90 dias: # Veículos preferencialmente vegetais, livres de lactose,…" at bounding box center [691, 61] width 434 height 824
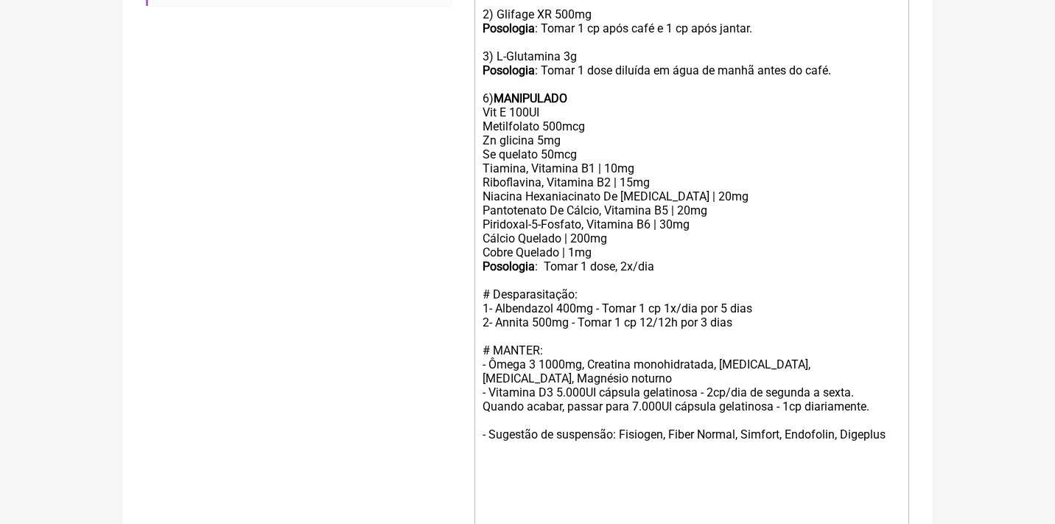
scroll to position [645, 0]
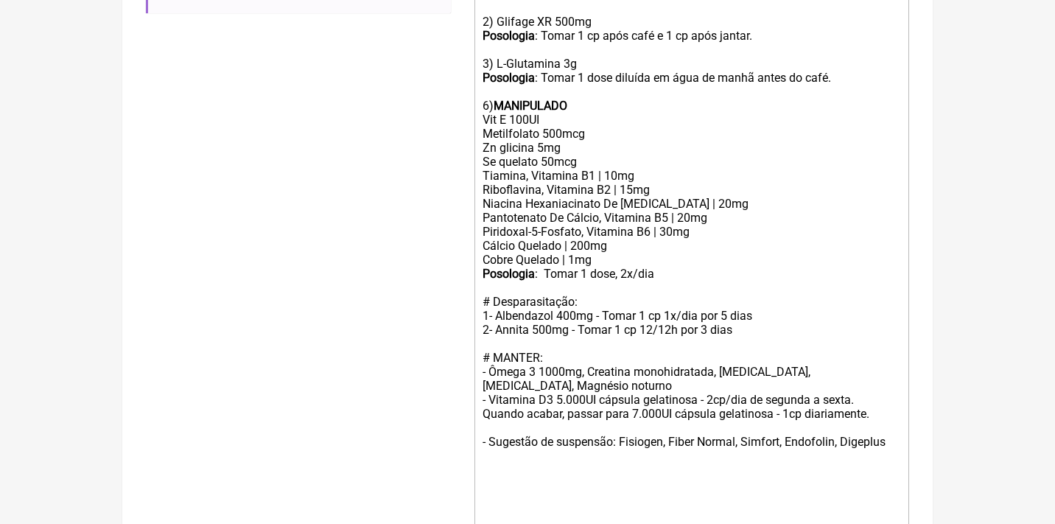
click at [612, 158] on div "Uso Oral por 90 dias: # Veículos preferencialmente vegetais, livres de lactose,…" at bounding box center [691, 29] width 418 height 308
click at [633, 183] on div "Riboflavina, Vitamina B2 | 15mg" at bounding box center [691, 190] width 418 height 14
click at [675, 197] on div "Niacina Hexaniacinato De Inositol | 20mg" at bounding box center [691, 204] width 418 height 14
click at [687, 211] on div "Pantotenato De Cálcio, Vitamina B5 | 20mg" at bounding box center [691, 218] width 418 height 14
click at [672, 225] on div "Piridoxal-5-Fosfato, Vitamina B6 | 30mg Cálcio Quelado | 200mg" at bounding box center [691, 239] width 418 height 28
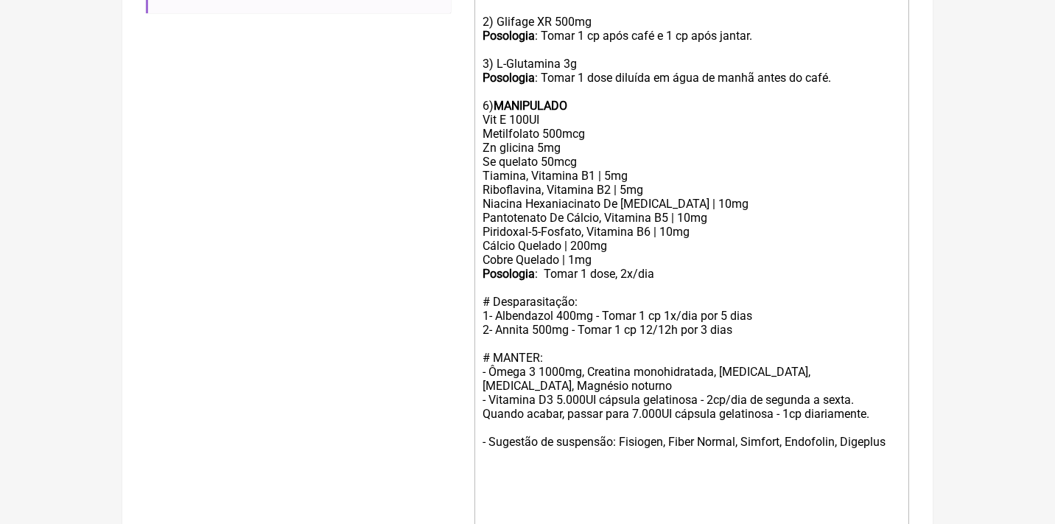
click at [577, 225] on div "Piridoxal-5-Fosfato, Vitamina B6 | 10mg Cálcio Quelado | 200mg" at bounding box center [691, 239] width 418 height 28
click at [576, 253] on div "Cobre Quelado | 1mg" at bounding box center [691, 260] width 418 height 14
drag, startPoint x: 478, startPoint y: 274, endPoint x: 758, endPoint y: 289, distance: 280.3
click at [764, 303] on trix-editor "Uso Oral por 90 dias: # Veículos preferencialmente vegetais, livres de lactose,…" at bounding box center [691, 211] width 434 height 683
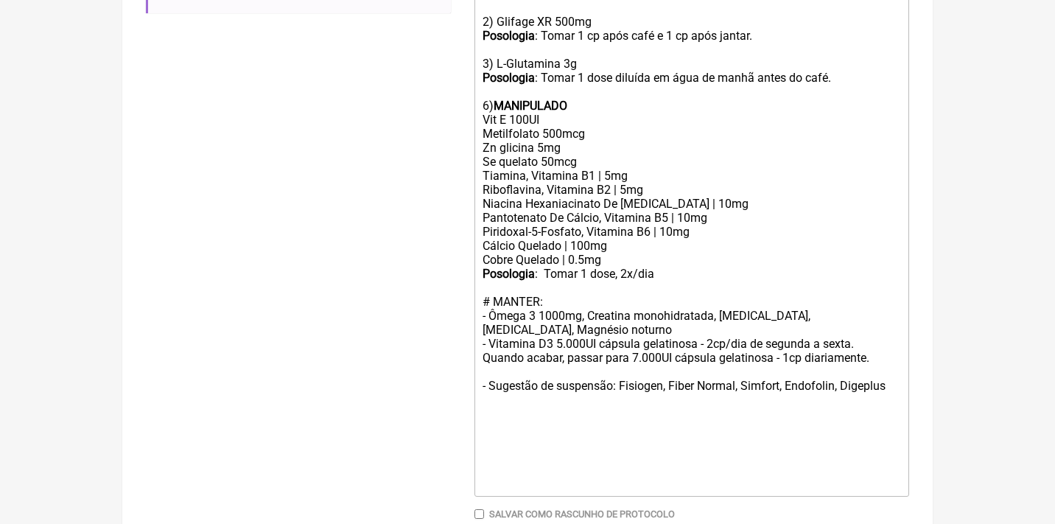
click at [586, 291] on div "Posologia : Tomar 1 dose, 2x/dia # MANTER: - Ômega 3 1000mg, Creatina monohidra…" at bounding box center [691, 337] width 418 height 140
click at [767, 295] on div "Posologia : Tomar 1 dose, 2x/dia # MANTER: - Ômega 3 1000mg*, Creatina monohidr…" at bounding box center [691, 337] width 418 height 140
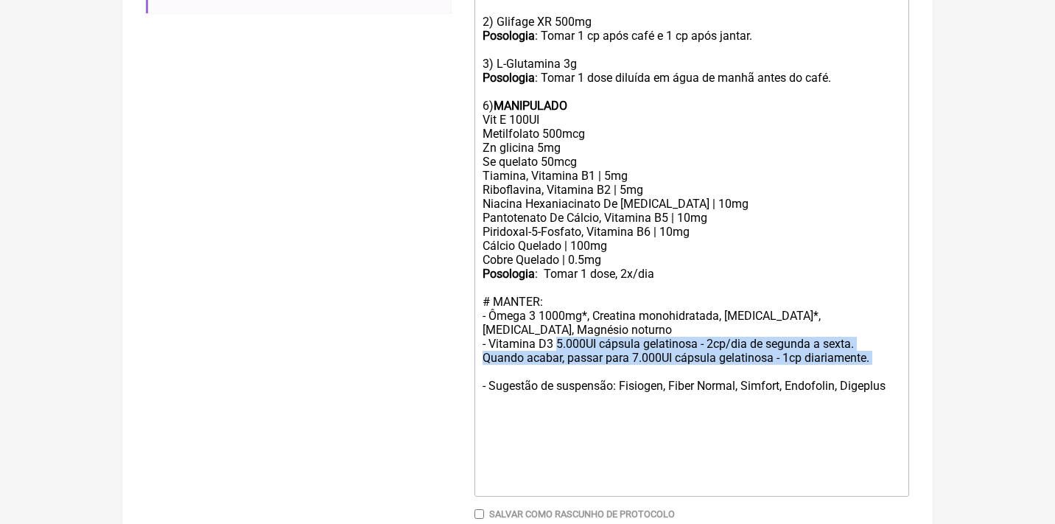
drag, startPoint x: 560, startPoint y: 315, endPoint x: 629, endPoint y: 331, distance: 70.9
click at [634, 337] on div "Posologia : Tomar 1 dose, 2x/dia # MANTER: - Ômega 3 1000mg*, Creatina monohidr…" at bounding box center [691, 337] width 418 height 140
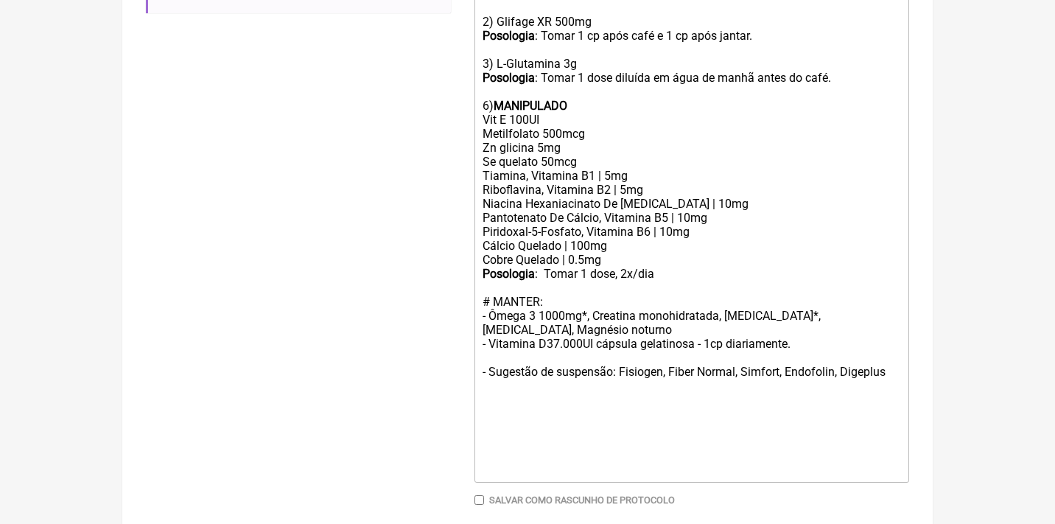
click at [809, 326] on div "Posologia : Tomar 1 dose, 2x/dia # MANTER: - Ômega 3 1000mg*, Creatina monohidr…" at bounding box center [691, 330] width 418 height 126
click at [795, 320] on div "Posologia : Tomar 1 dose, 2x/dia # MANTER: - Ômega 3 1000mg*, Creatina monohidr…" at bounding box center [691, 330] width 418 height 126
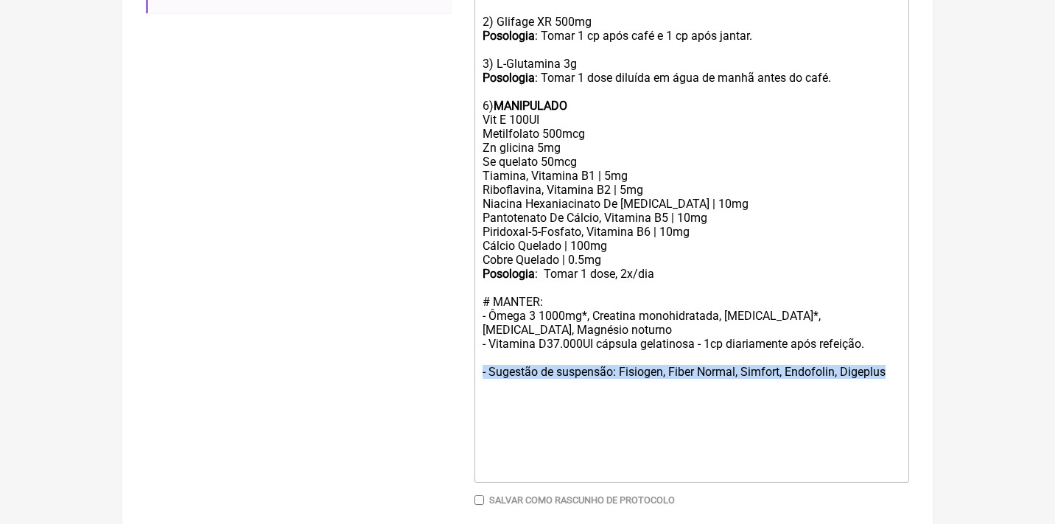
drag, startPoint x: 901, startPoint y: 345, endPoint x: 467, endPoint y: 341, distance: 434.5
click at [464, 341] on form "Buscar gesta Protocolos Formulas Medicamentos Industrializados Suplementos / Co…" at bounding box center [527, 47] width 763 height 1029
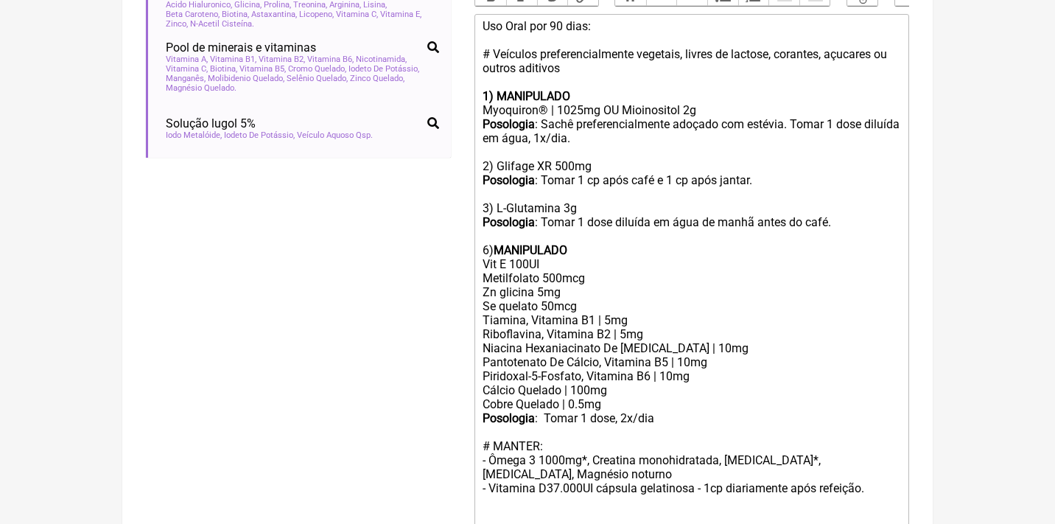
scroll to position [482, 0]
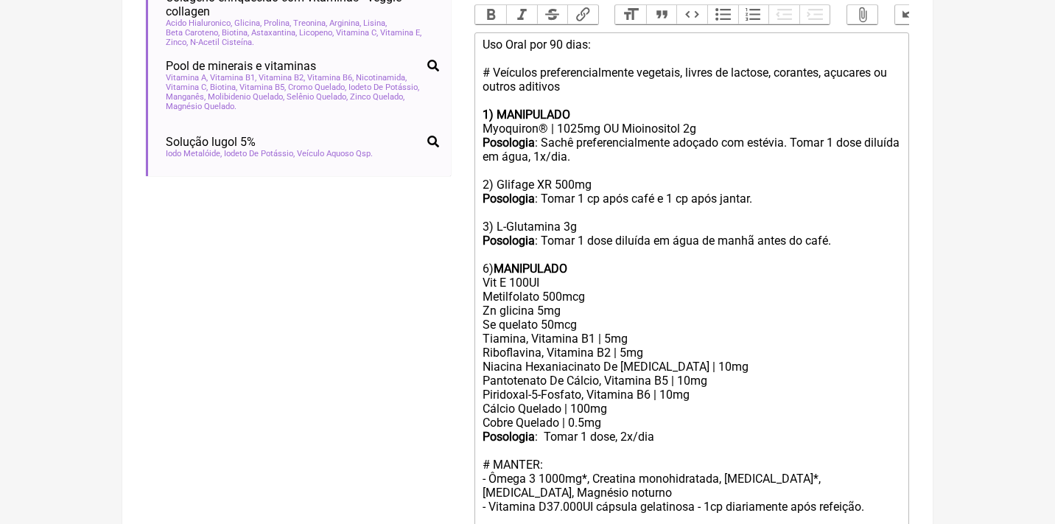
click at [495, 261] on strong "MANIPULADO" at bounding box center [530, 268] width 74 height 14
click at [490, 254] on div "Uso Oral por 90 dias: # Veículos preferencialmente vegetais, livres de lactose,…" at bounding box center [691, 192] width 418 height 308
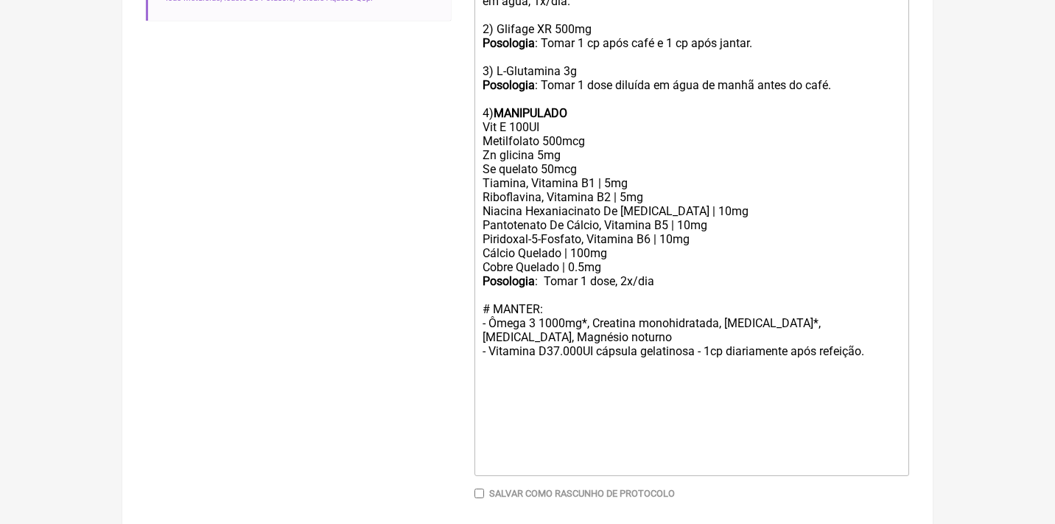
scroll to position [644, 0]
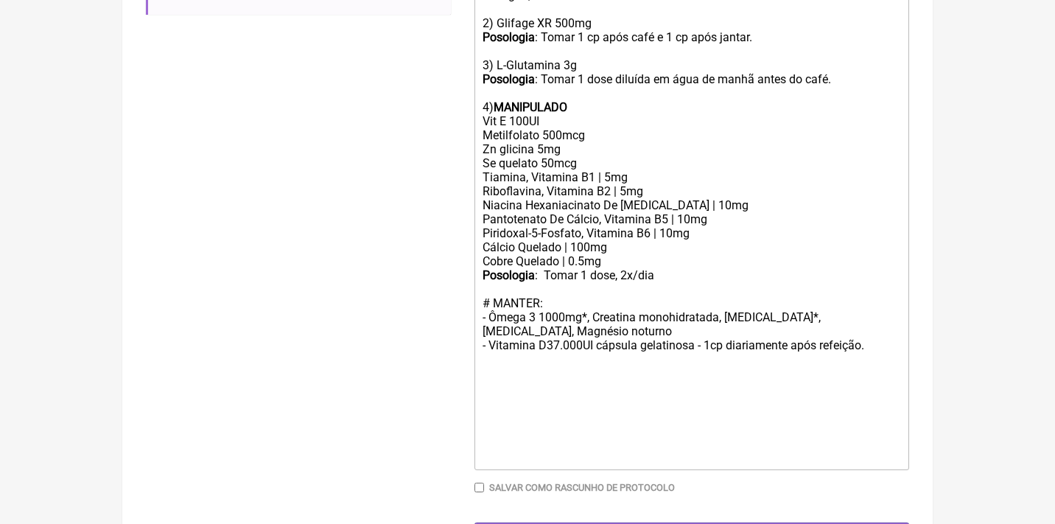
click at [535, 305] on div "Posologia : Tomar 1 dose, 2x/dia # MANTER: - Ômega 3 1000mg*, Creatina monohidr…" at bounding box center [691, 324] width 418 height 112
click at [630, 308] on div "Posologia : Tomar 1 dose, 2x/dia # MANTER: - Ômega 3 1000mg*, Creatina monohidr…" at bounding box center [691, 324] width 418 height 112
click at [669, 303] on div "Posologia : Tomar 1 dose, 2x/dia # MANTER: - Ômega 3 1000mg*, Creatina monohidr…" at bounding box center [691, 324] width 418 height 112
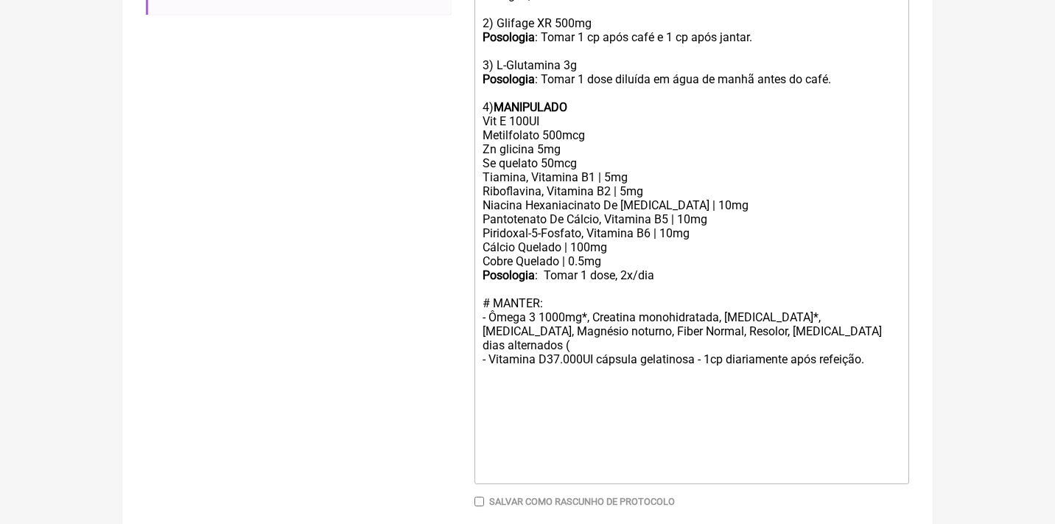
type trix-editor "<div>Uso Oral por 90 dias: <br><br># Veículos preferencialmente vegetais, livre…"
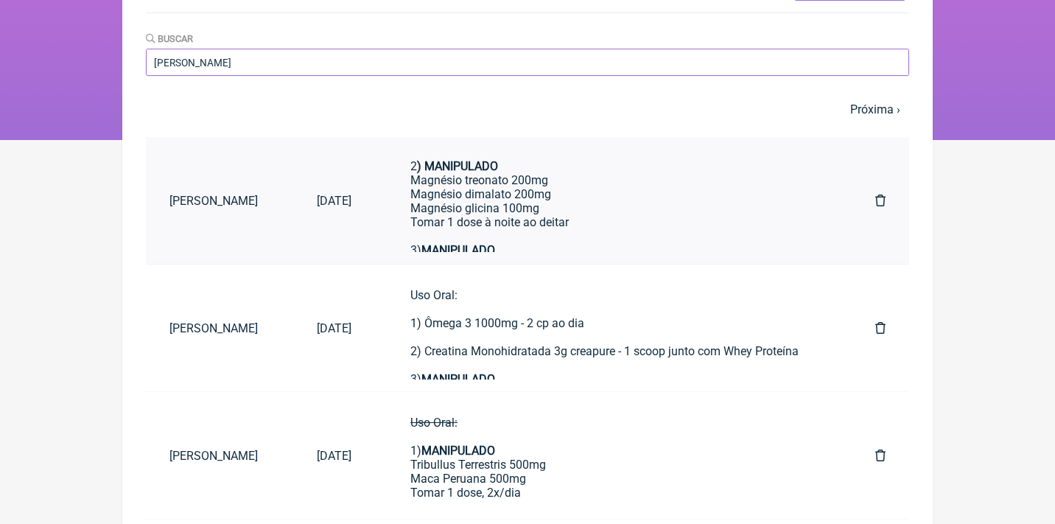
scroll to position [139, 0]
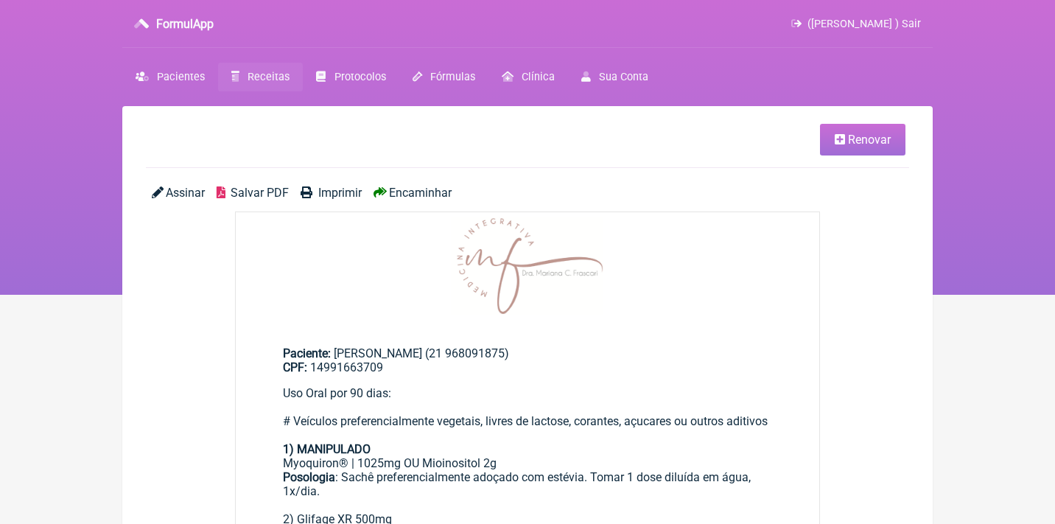
click at [188, 193] on span "Assinar" at bounding box center [185, 193] width 39 height 14
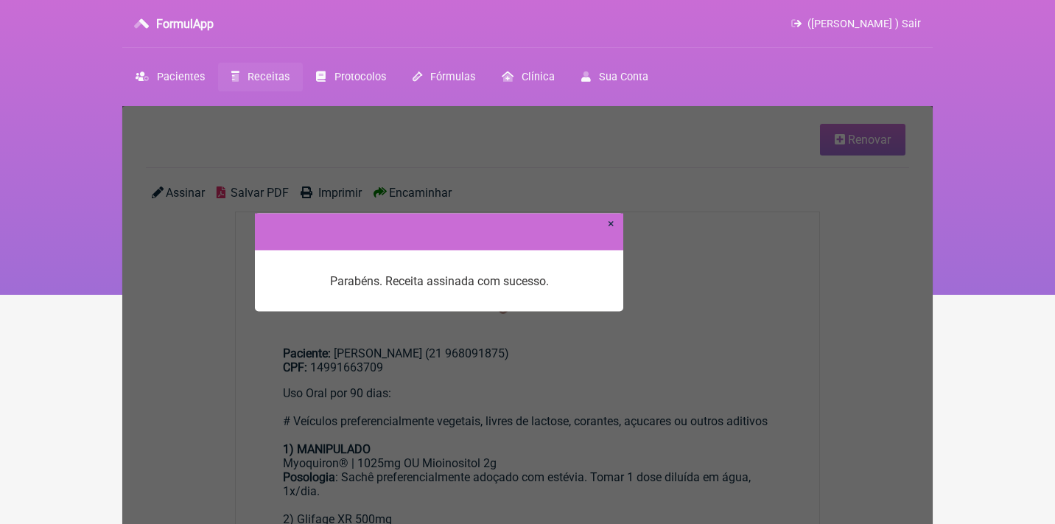
click at [610, 218] on link "×" at bounding box center [611, 223] width 7 height 14
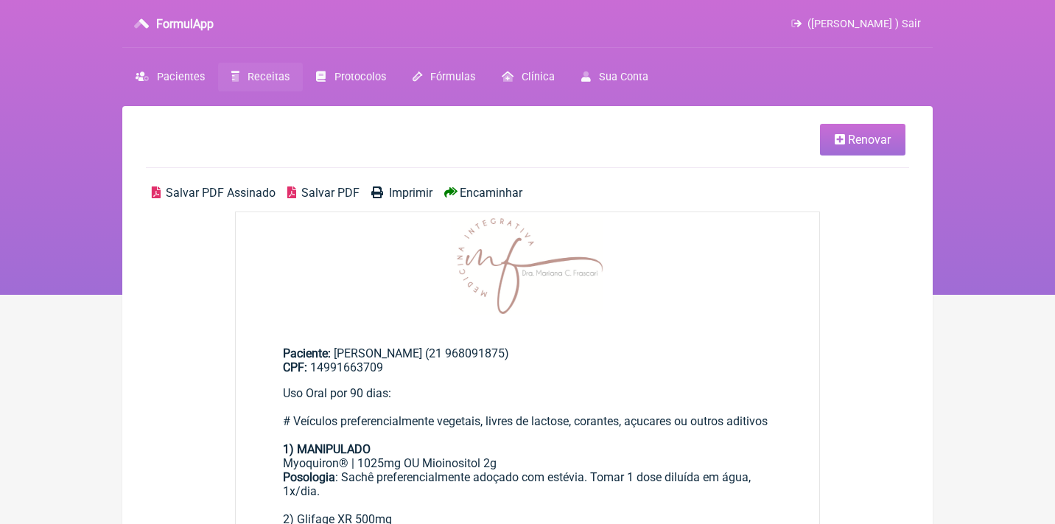
click at [247, 194] on span "Salvar PDF Assinado" at bounding box center [221, 193] width 110 height 14
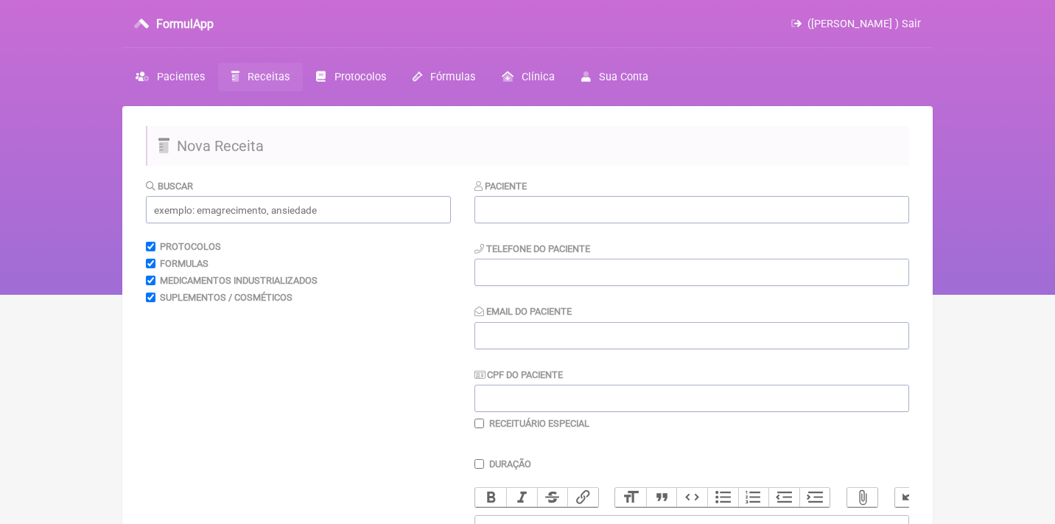
click at [253, 68] on link "Receitas" at bounding box center [260, 77] width 85 height 29
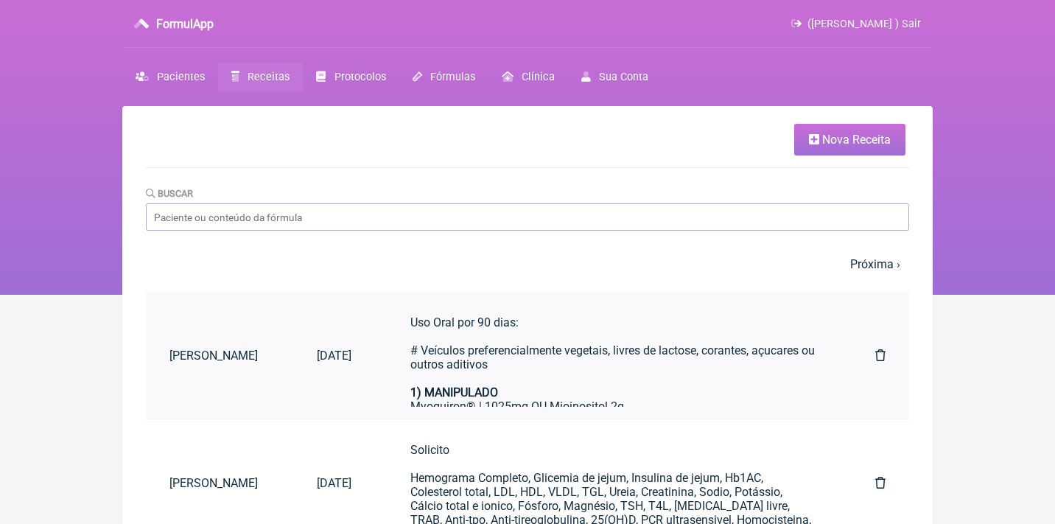
click at [608, 368] on div "Uso Oral por 90 dias: # Veículos preferencialmente vegetais, livres de lactose,…" at bounding box center [613, 469] width 406 height 308
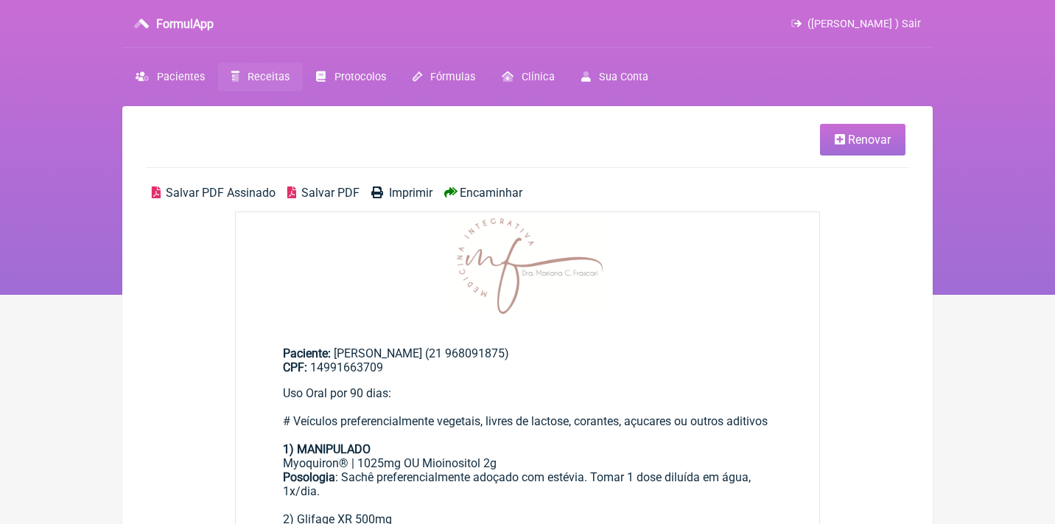
click at [856, 142] on span "Renovar" at bounding box center [869, 140] width 43 height 14
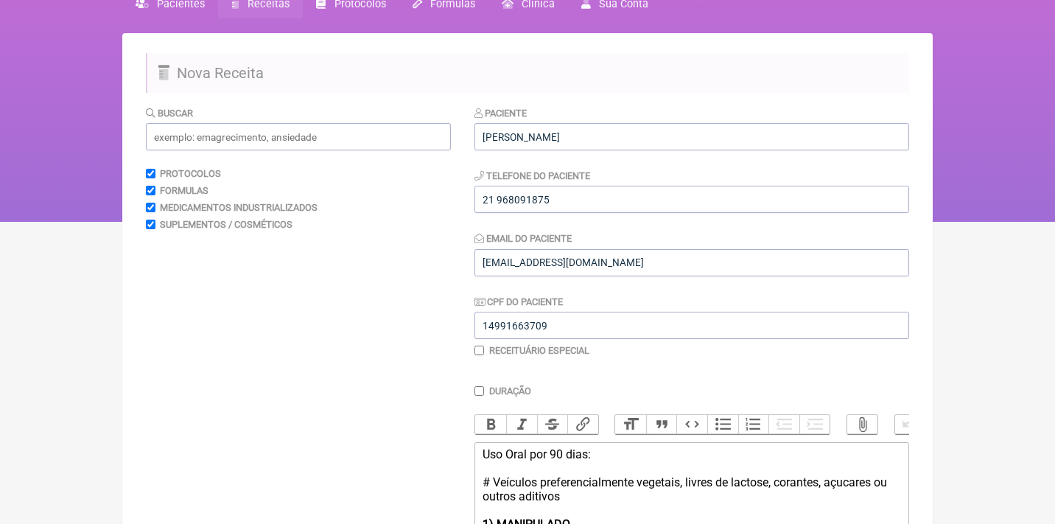
scroll to position [306, 0]
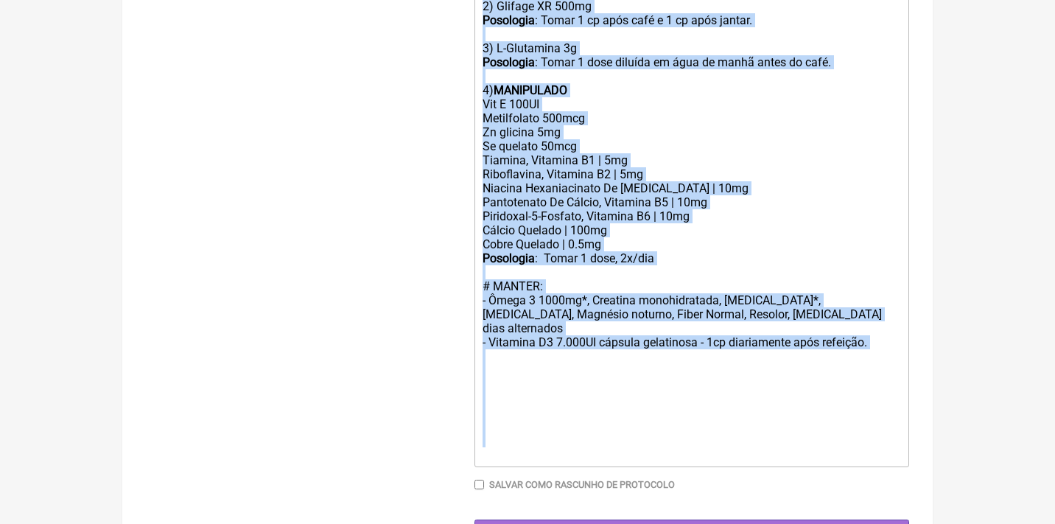
drag, startPoint x: 482, startPoint y: 210, endPoint x: 585, endPoint y: 579, distance: 382.9
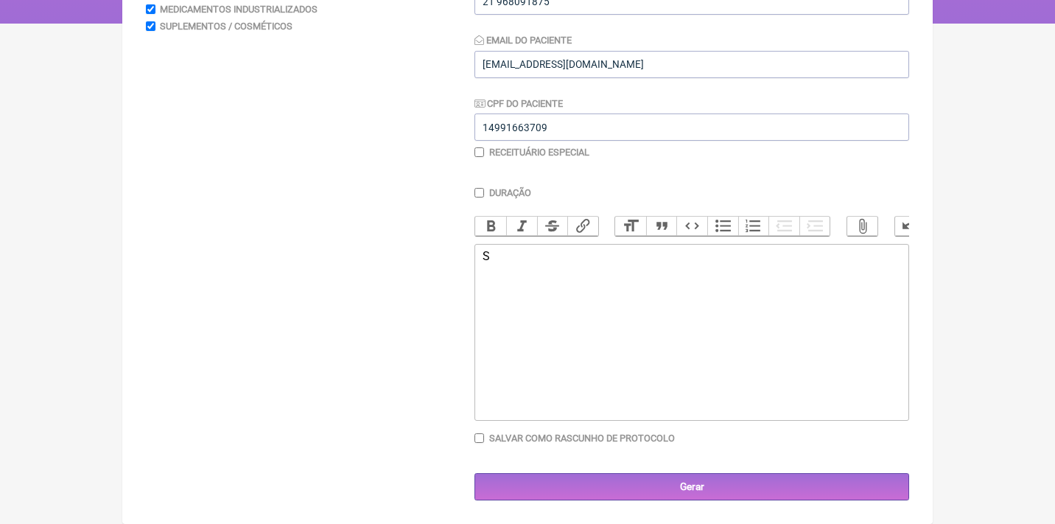
scroll to position [263, 0]
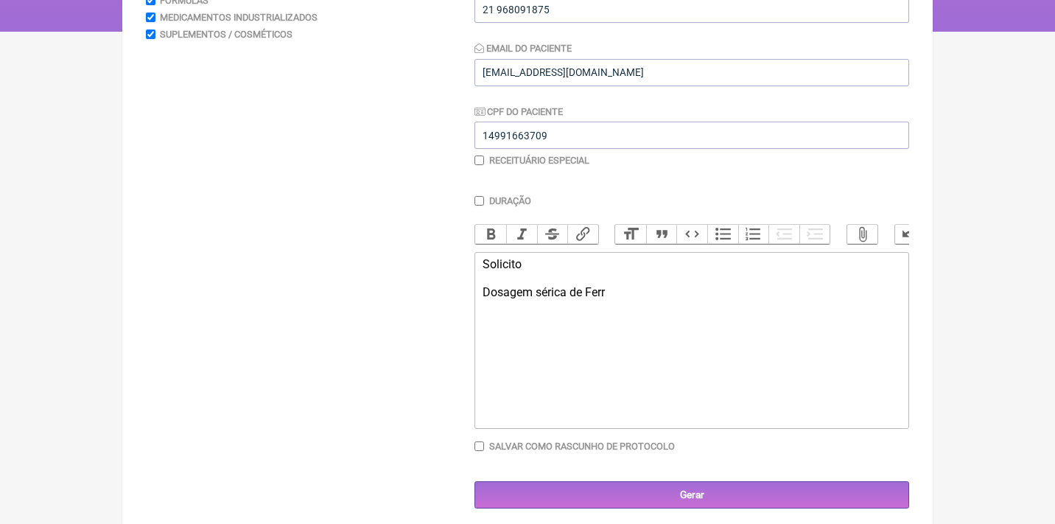
type trix-editor "<div>Solicito<br><br>Dosagem sérica de Ferro</div>"
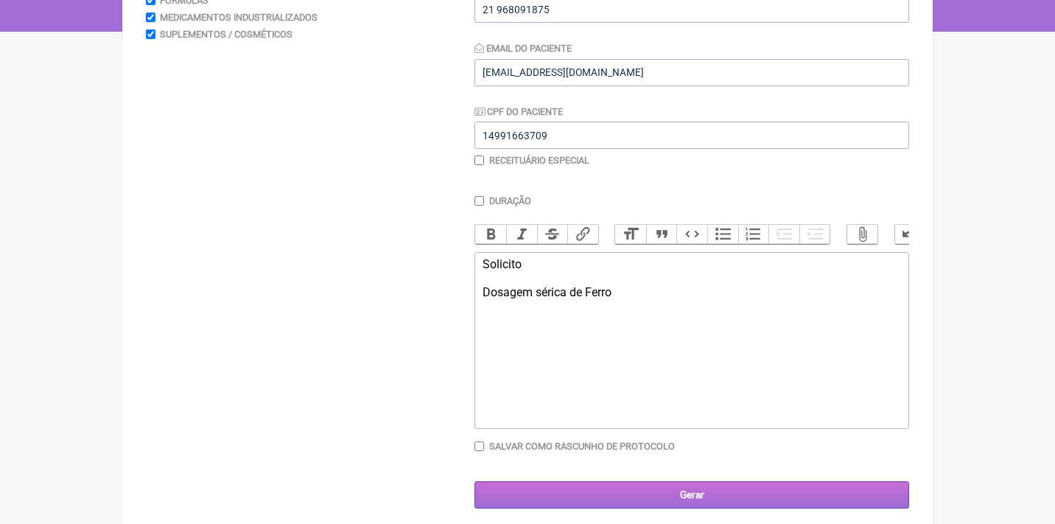
click at [710, 503] on input "Gerar" at bounding box center [691, 494] width 434 height 27
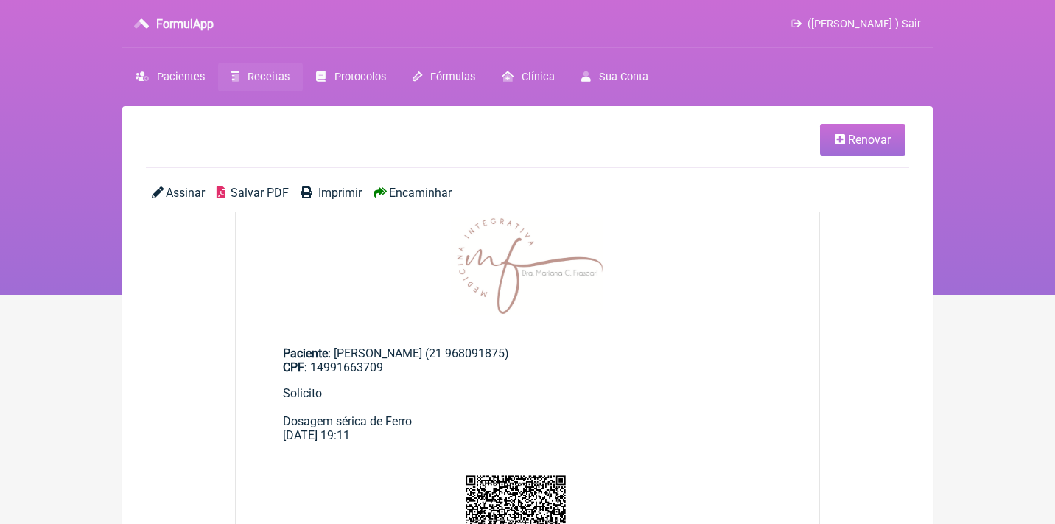
click at [176, 188] on span "Assinar" at bounding box center [185, 193] width 39 height 14
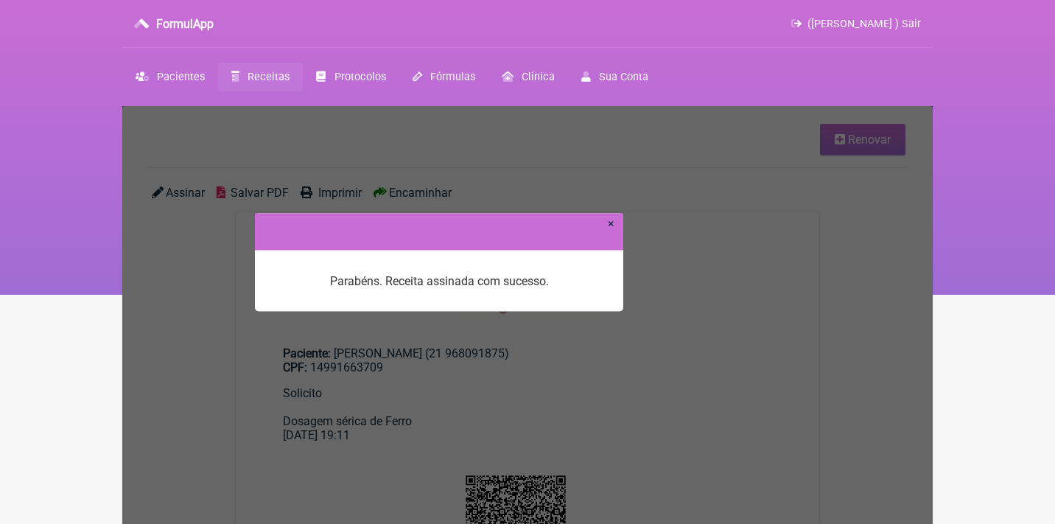
click at [608, 222] on link "×" at bounding box center [611, 223] width 7 height 14
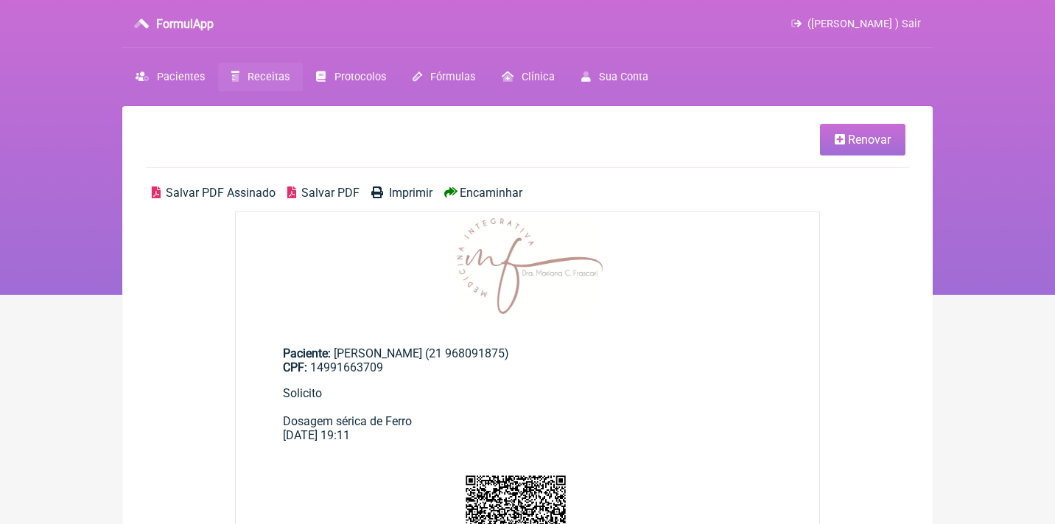
click at [228, 197] on span "Salvar PDF Assinado" at bounding box center [221, 193] width 110 height 14
